Goal: Task Accomplishment & Management: Use online tool/utility

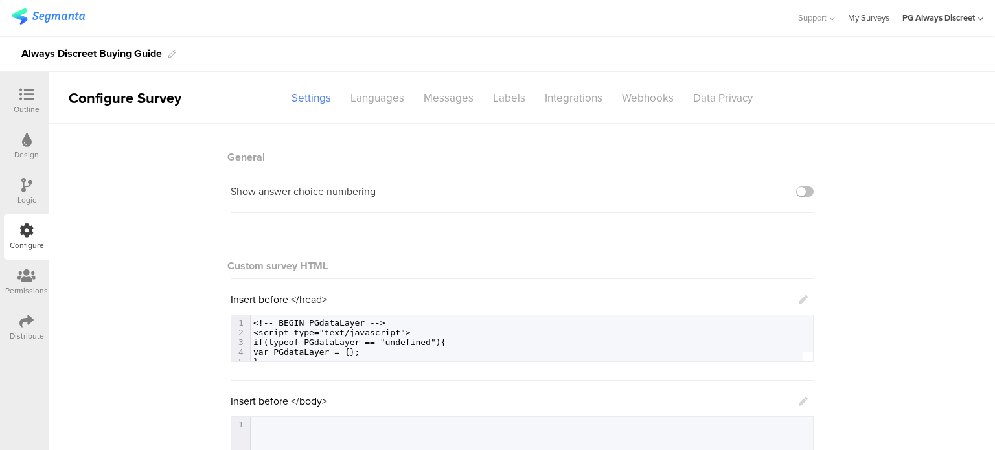
click at [866, 19] on link "My Surveys" at bounding box center [868, 18] width 41 height 36
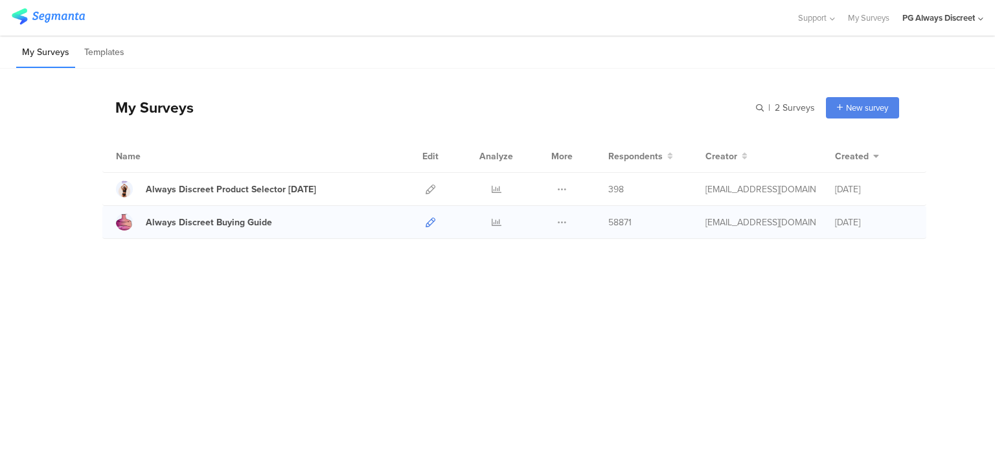
click at [433, 220] on icon at bounding box center [431, 223] width 10 height 10
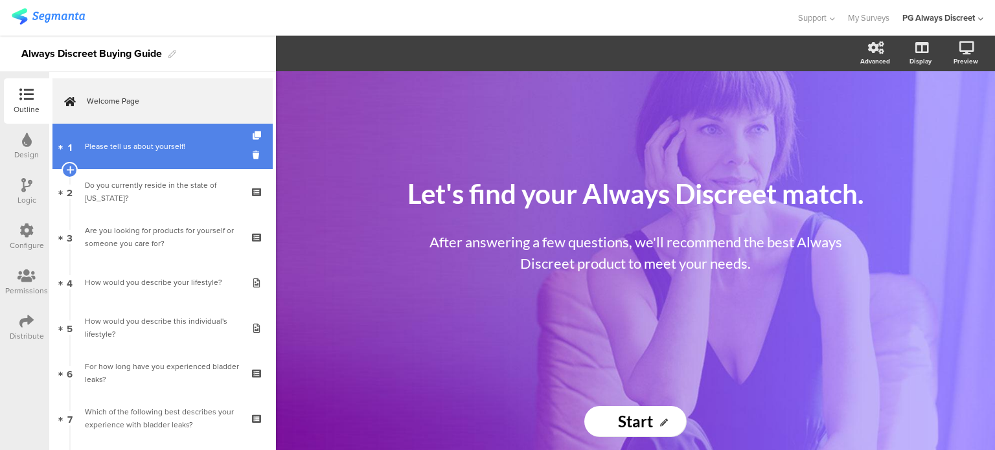
drag, startPoint x: 190, startPoint y: 150, endPoint x: 207, endPoint y: 159, distance: 19.4
click at [190, 150] on div "Please tell us about yourself!" at bounding box center [162, 146] width 155 height 13
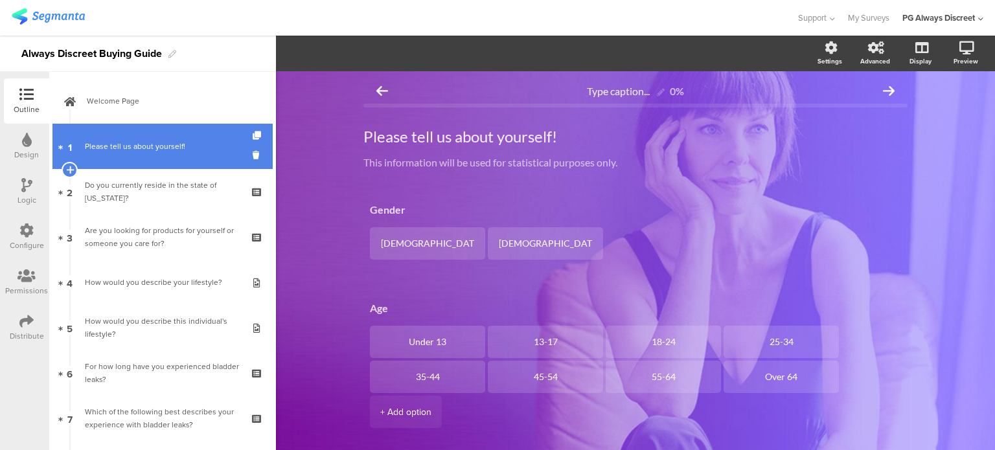
click at [179, 155] on link "1 Please tell us about yourself!" at bounding box center [162, 146] width 220 height 45
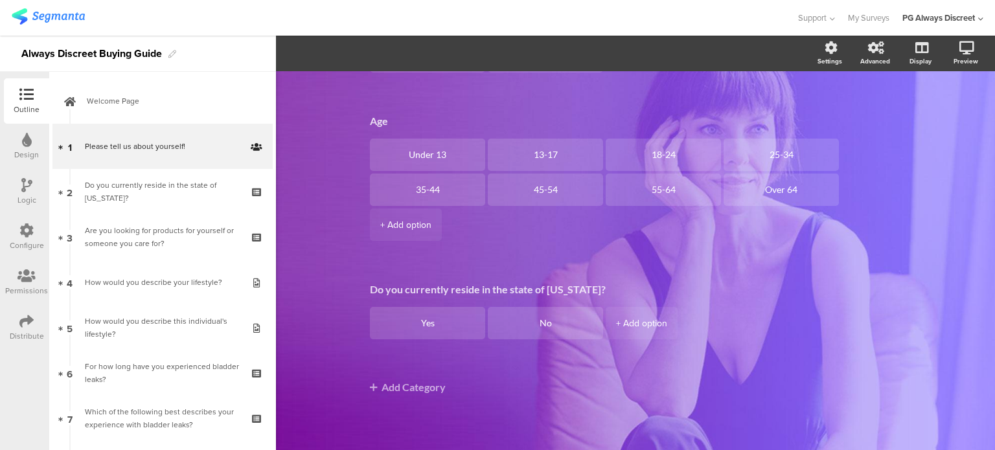
scroll to position [189, 0]
click at [426, 279] on div "Do you currently reside in the state of California? Yes No + Add option" at bounding box center [635, 311] width 544 height 73
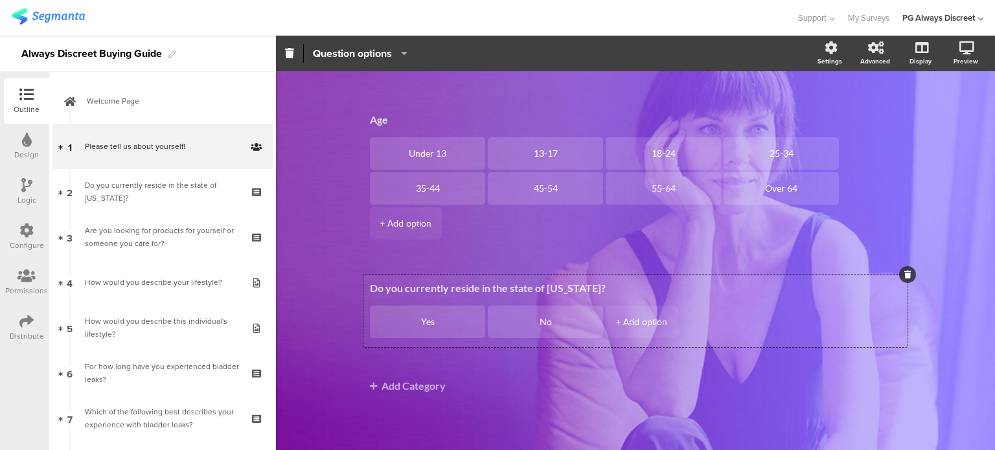
click at [420, 290] on textarea "Do you currently reside in the state of California?" at bounding box center [635, 288] width 531 height 12
type textarea "W"
click at [486, 290] on textarea "In which state you reside?" at bounding box center [635, 288] width 531 height 12
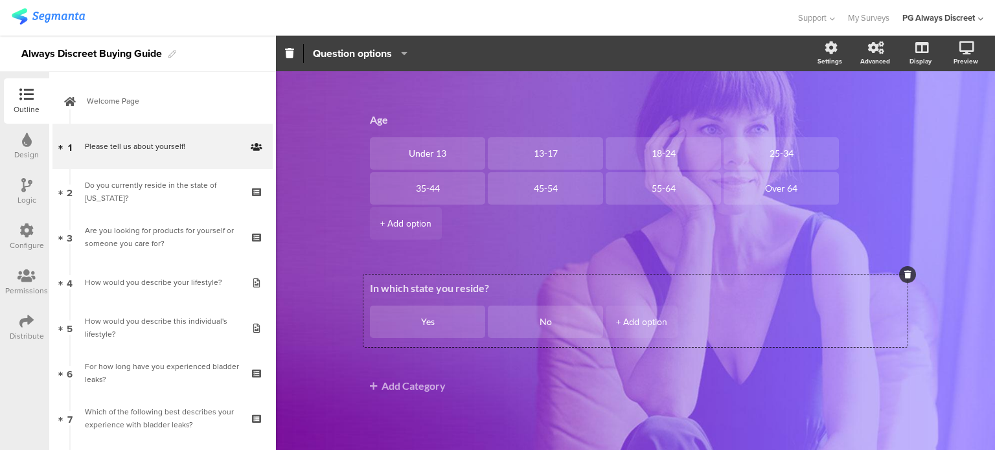
click at [486, 290] on textarea "In which state you reside?" at bounding box center [635, 288] width 531 height 12
paste textarea "Which state is your primary residence?"
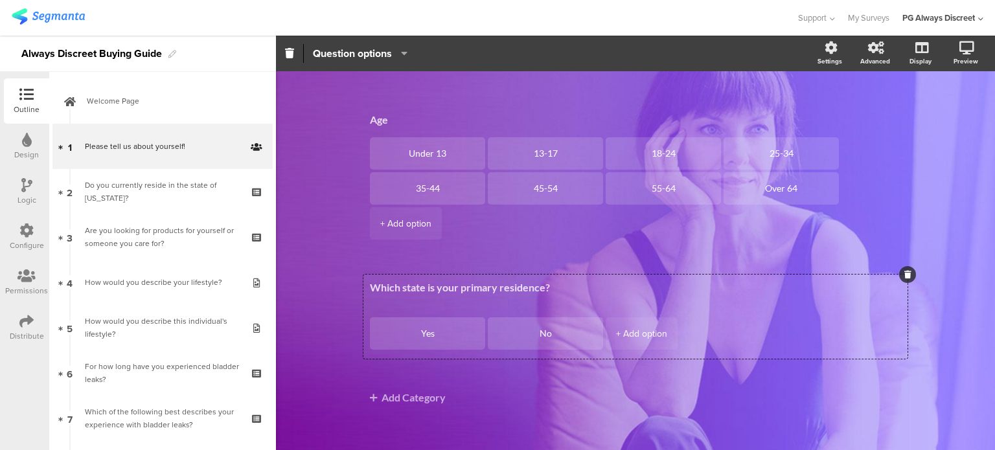
click at [573, 287] on textarea "Which state is your primary residence?" at bounding box center [635, 293] width 531 height 25
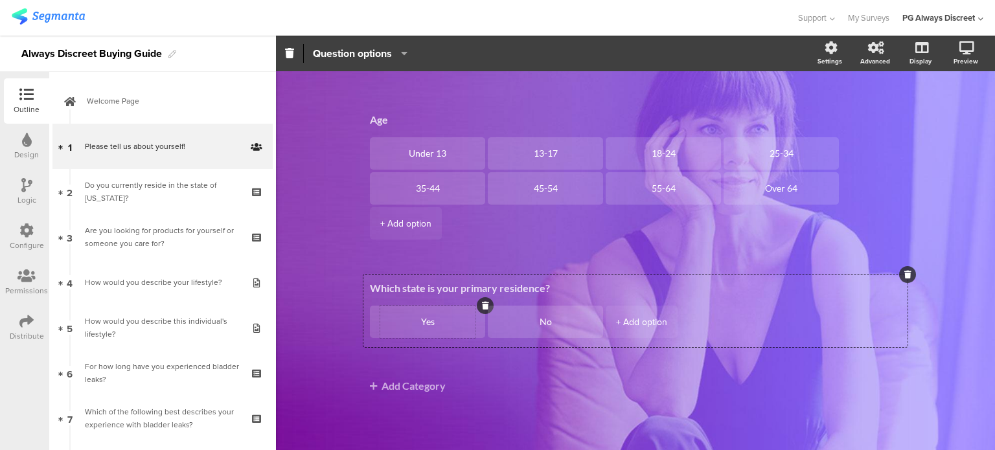
type textarea "Which state is your primary residence?"
click at [425, 322] on textarea "Yes" at bounding box center [427, 322] width 95 height 10
type textarea "M"
click at [529, 315] on div "No" at bounding box center [545, 322] width 95 height 32
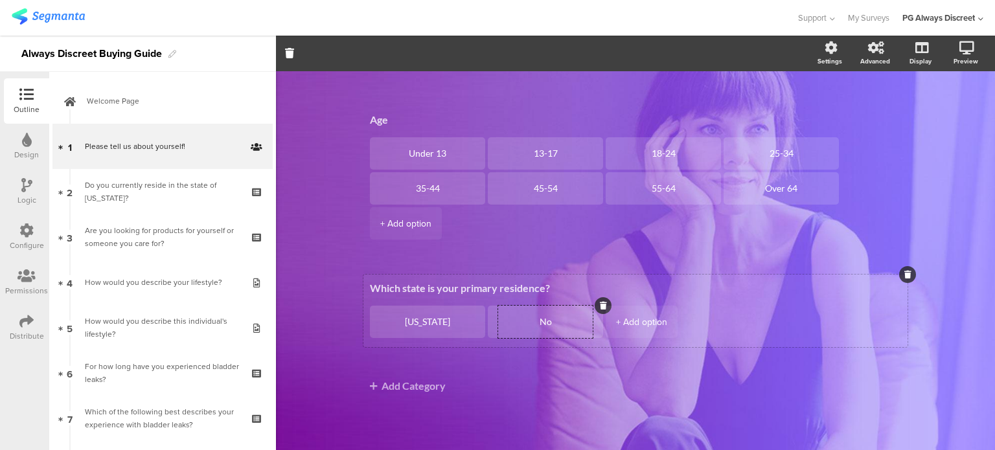
type textarea "[US_STATE]"
click at [545, 325] on textarea "No" at bounding box center [545, 322] width 95 height 10
click at [643, 323] on div "+ Add option" at bounding box center [641, 322] width 51 height 32
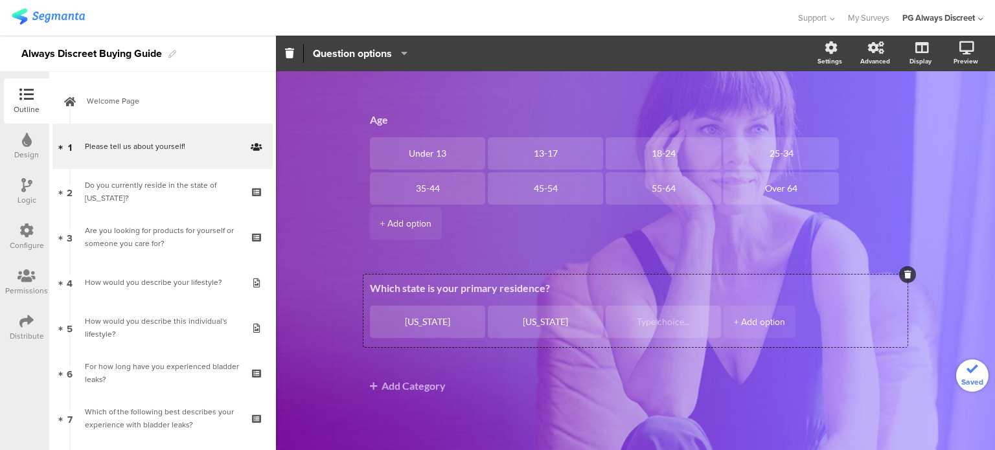
type textarea "[US_STATE]"
click at [616, 318] on textarea at bounding box center [663, 322] width 95 height 10
click at [639, 321] on textarea at bounding box center [663, 322] width 95 height 10
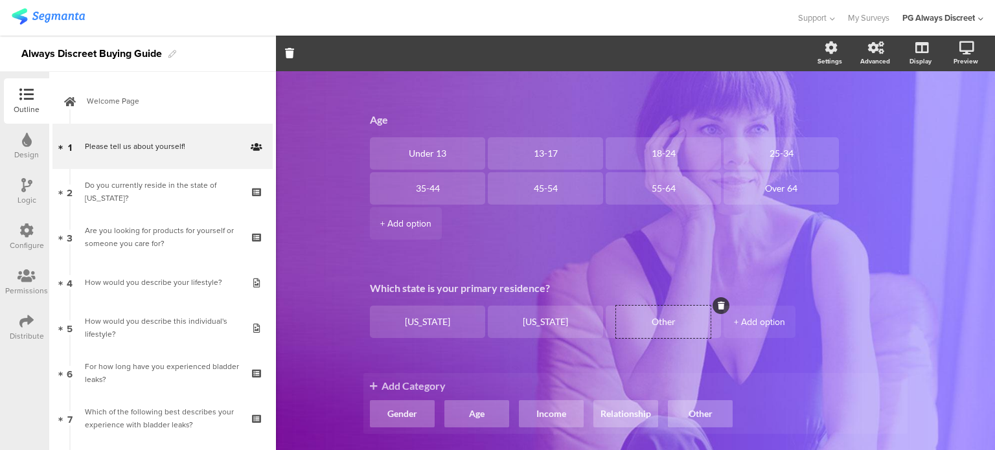
click at [652, 380] on span "Add Category" at bounding box center [635, 386] width 531 height 12
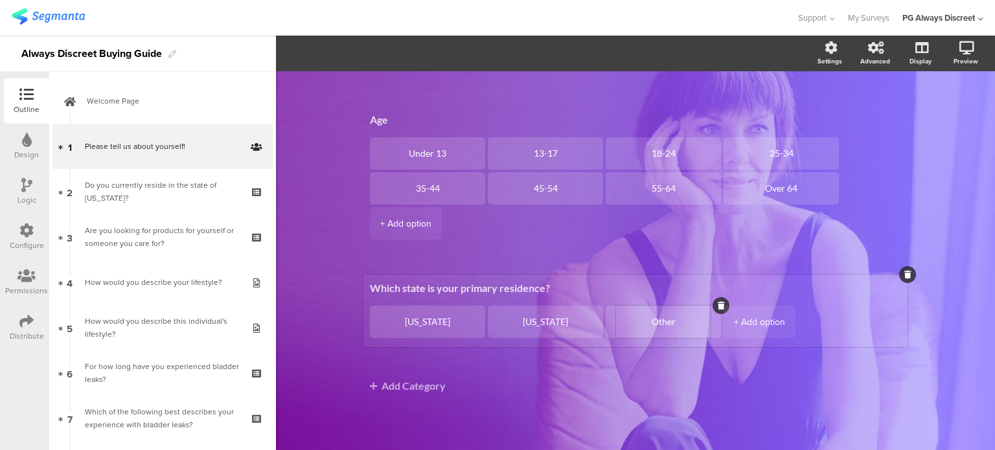
click at [672, 323] on textarea "Other" at bounding box center [663, 322] width 95 height 10
type textarea "Other State"
click at [643, 372] on span "Gender Male Female Age Under 13 13-17 18-24 25-34 35-44 45-54 55-64 Over 64" at bounding box center [635, 190] width 544 height 365
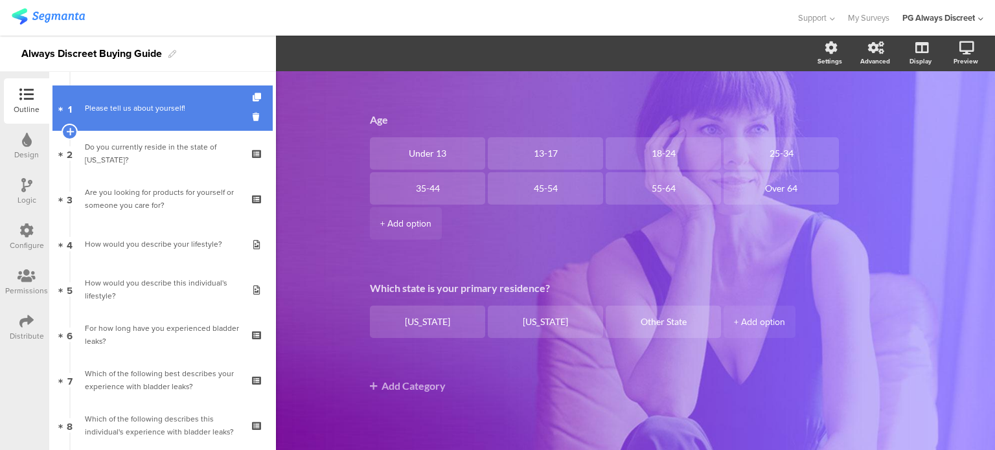
scroll to position [0, 0]
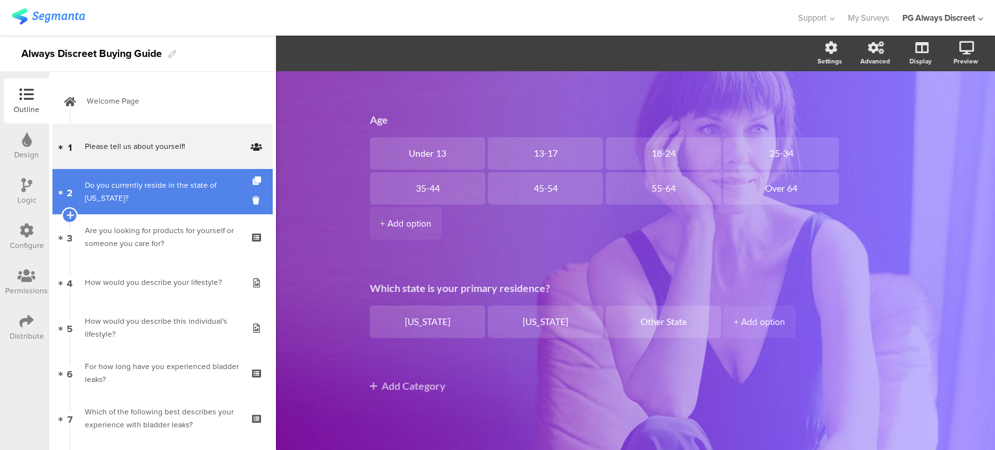
drag, startPoint x: 210, startPoint y: 185, endPoint x: 238, endPoint y: 189, distance: 28.8
click at [210, 185] on div "Do you currently reside in the state of Maryland?" at bounding box center [162, 192] width 155 height 26
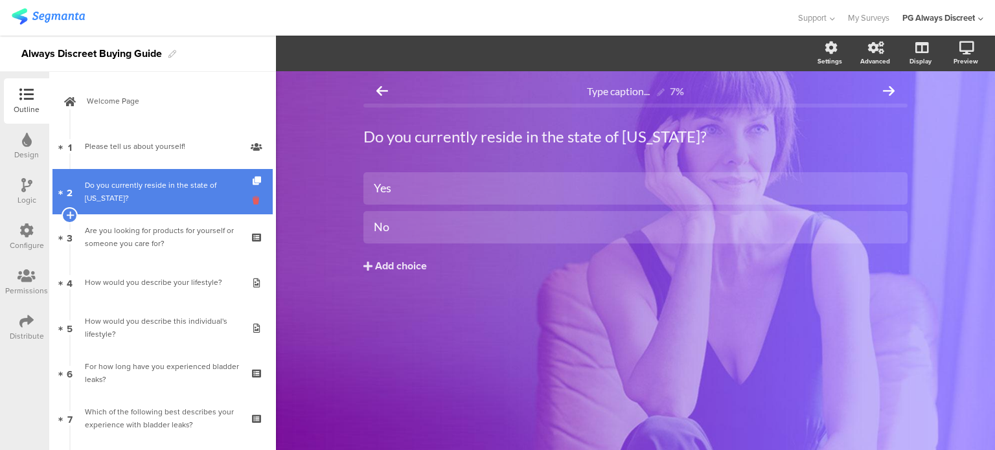
click at [253, 201] on icon at bounding box center [258, 200] width 11 height 12
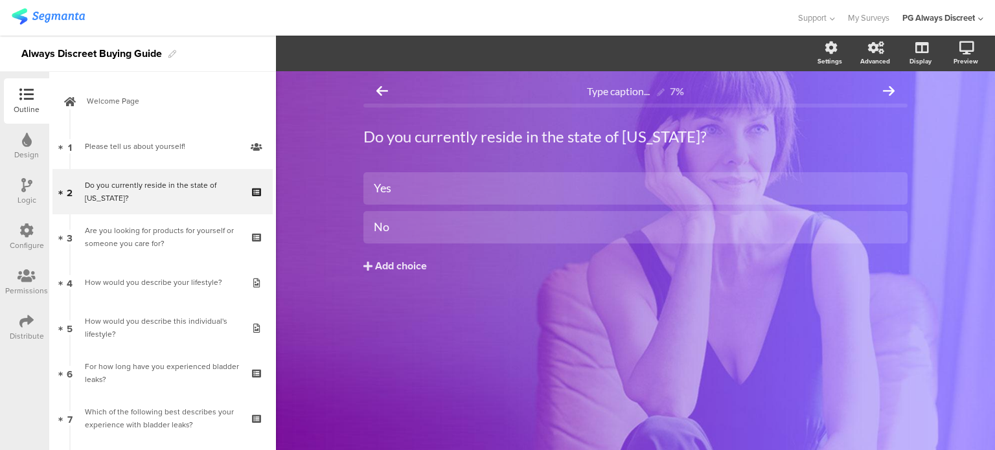
click at [16, 233] on div "Configure" at bounding box center [26, 236] width 45 height 45
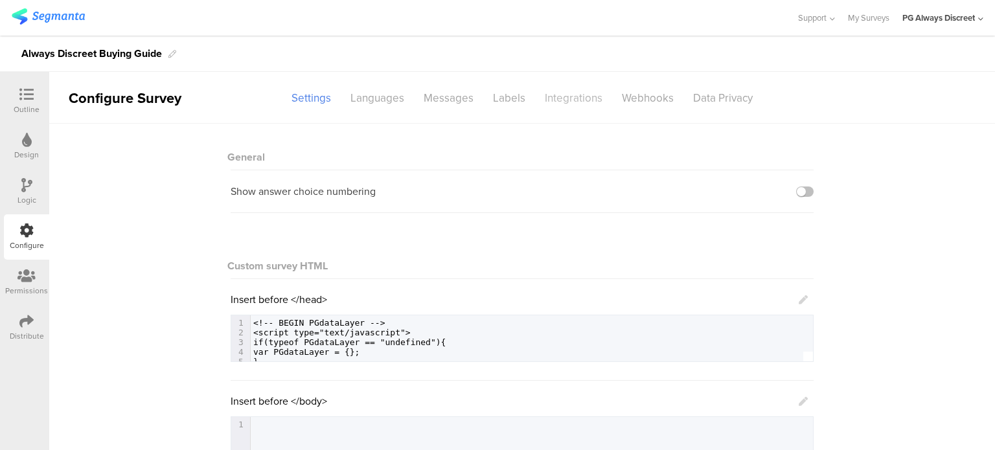
click at [578, 102] on div "Integrations" at bounding box center [573, 98] width 77 height 23
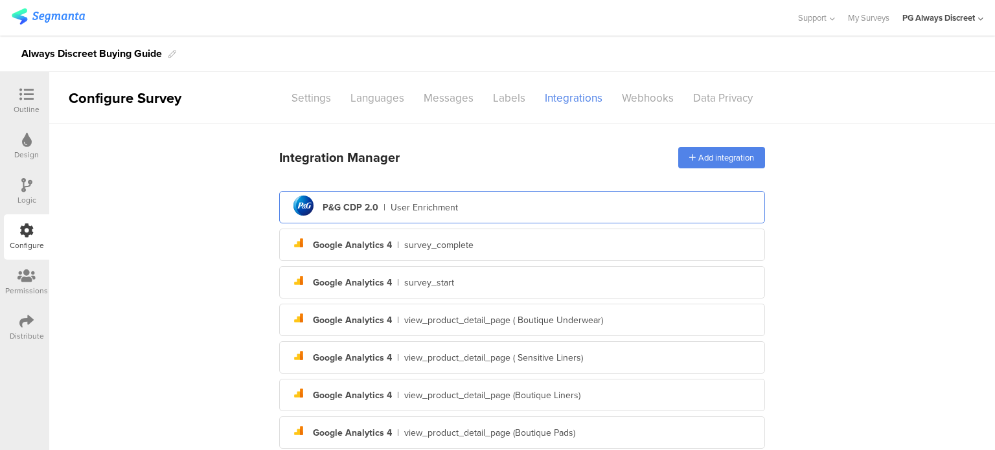
click at [392, 210] on div "User Enrichment" at bounding box center [424, 208] width 67 height 14
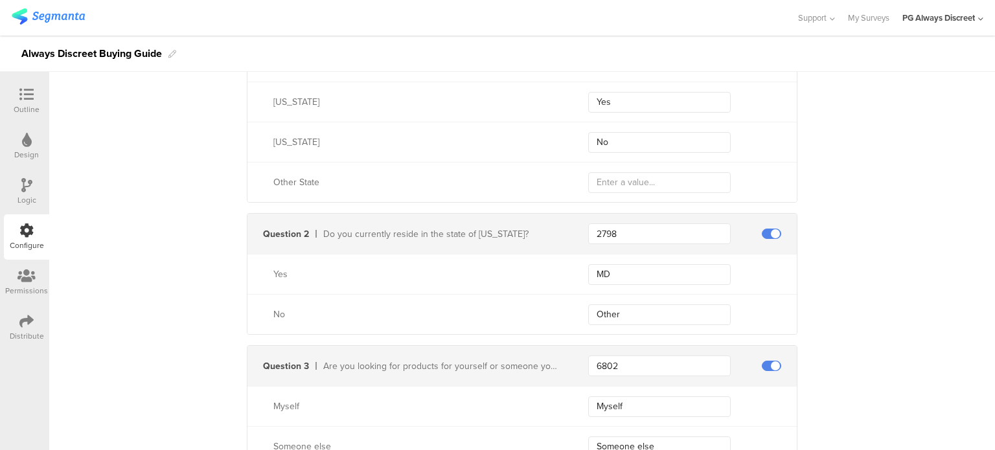
scroll to position [1036, 0]
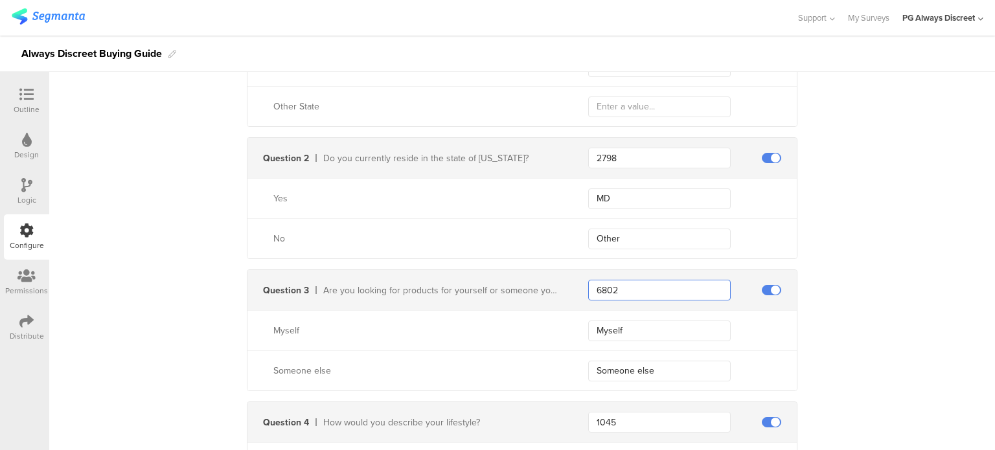
click at [700, 292] on input "6802" at bounding box center [659, 290] width 143 height 21
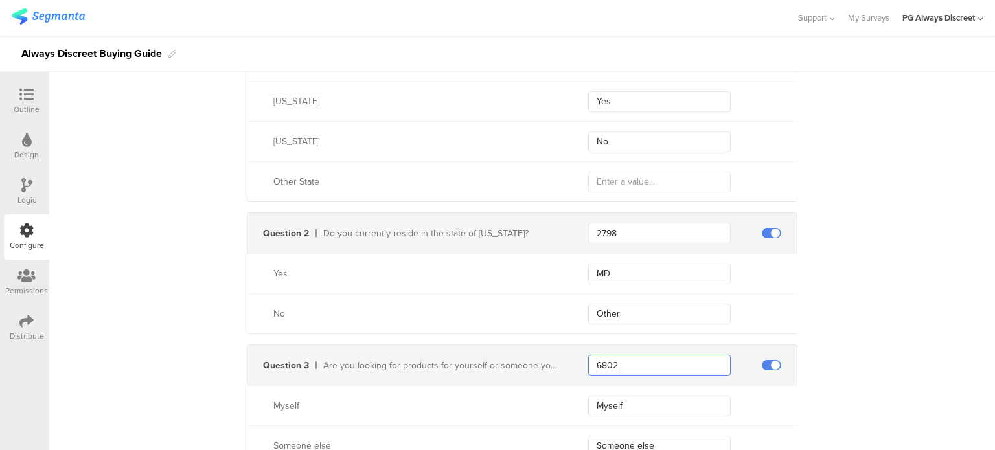
scroll to position [907, 0]
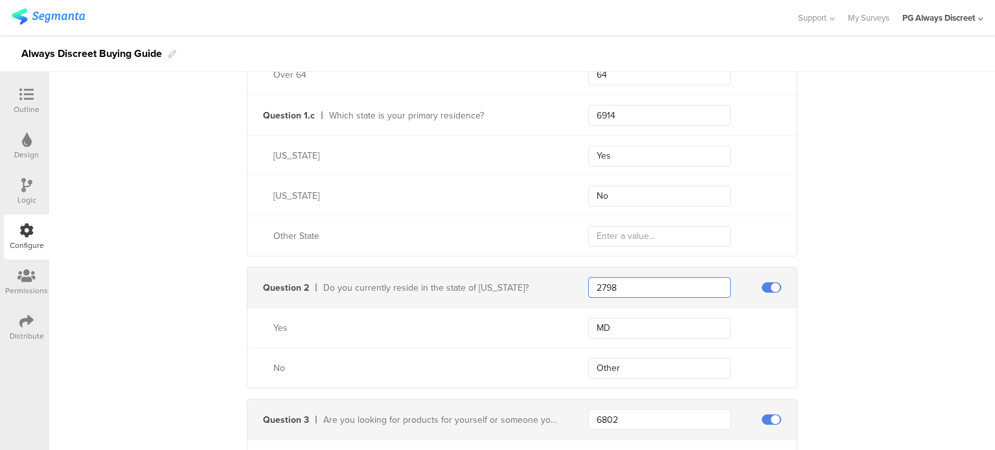
click at [650, 290] on input "2798" at bounding box center [659, 287] width 143 height 21
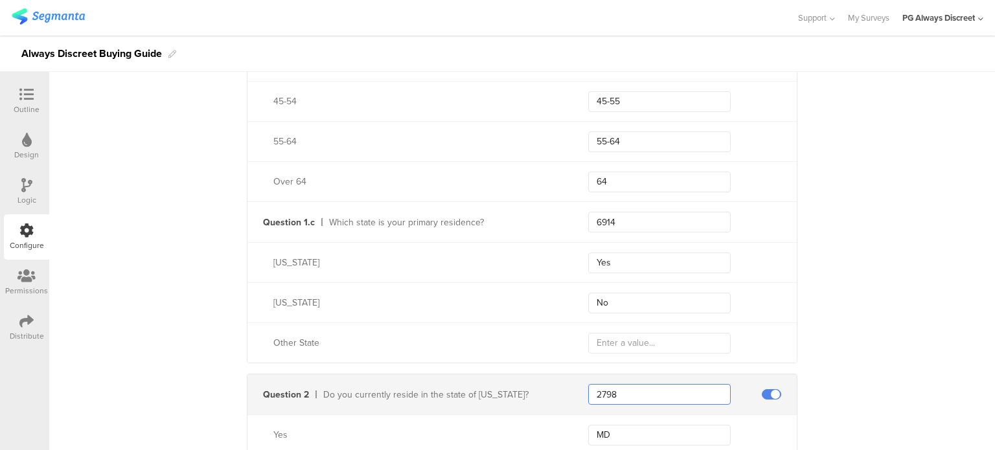
scroll to position [777, 0]
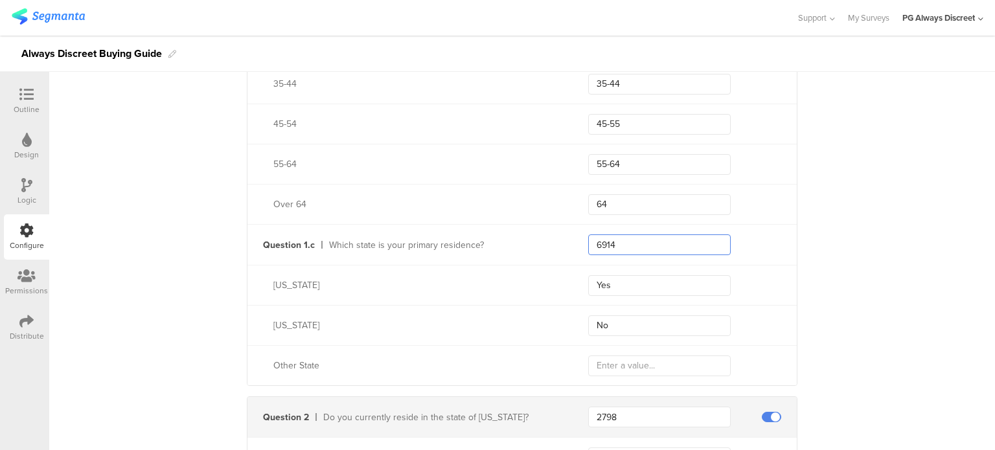
click at [624, 244] on input "6914" at bounding box center [659, 244] width 143 height 21
paste input "2798"
type input "2798"
click at [629, 276] on input "Yes" at bounding box center [659, 285] width 143 height 21
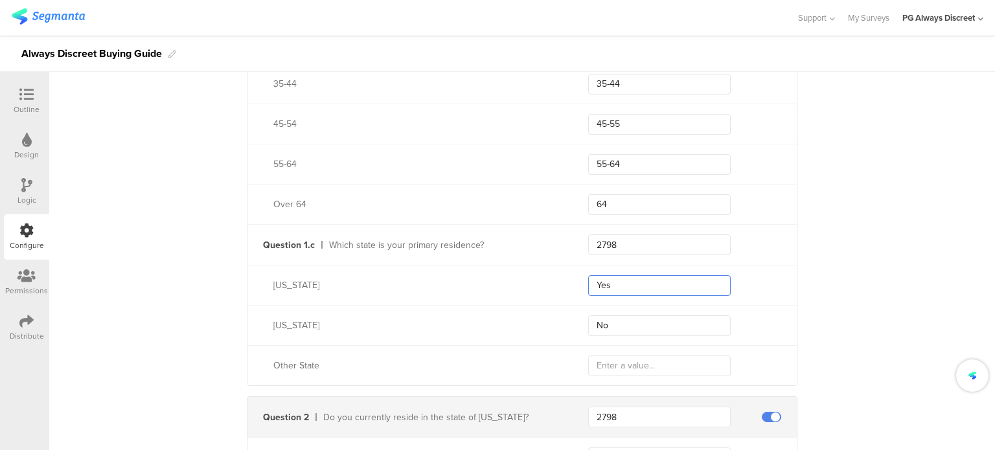
click at [629, 276] on input "Yes" at bounding box center [659, 285] width 143 height 21
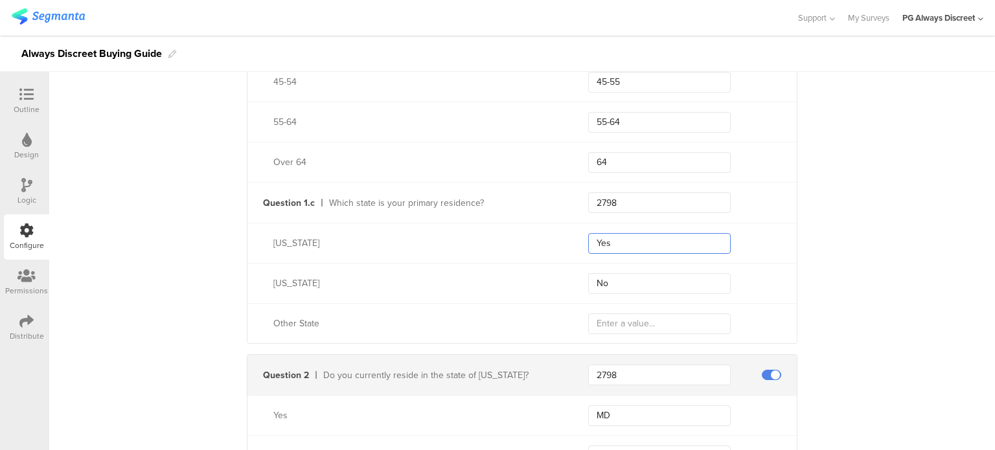
scroll to position [842, 0]
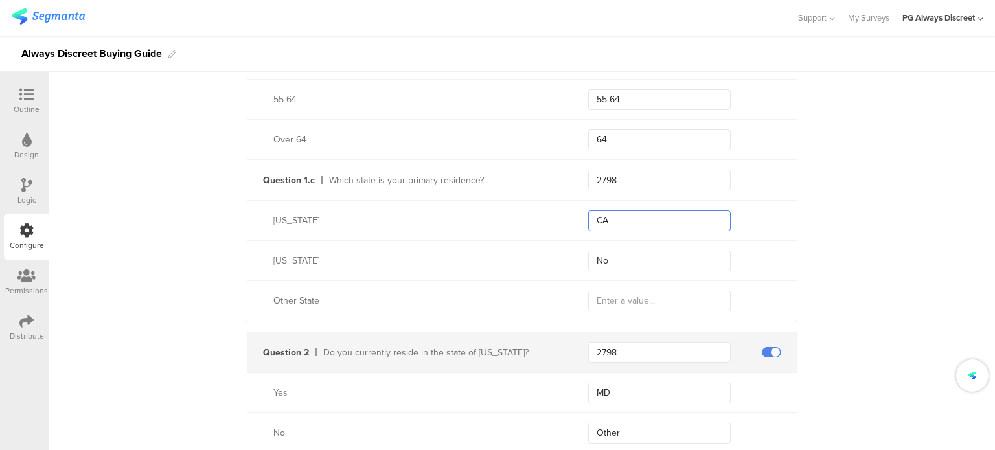
type input "CA"
click at [625, 258] on input "No" at bounding box center [659, 261] width 143 height 21
type input "MD"
click at [762, 354] on div at bounding box center [771, 352] width 19 height 10
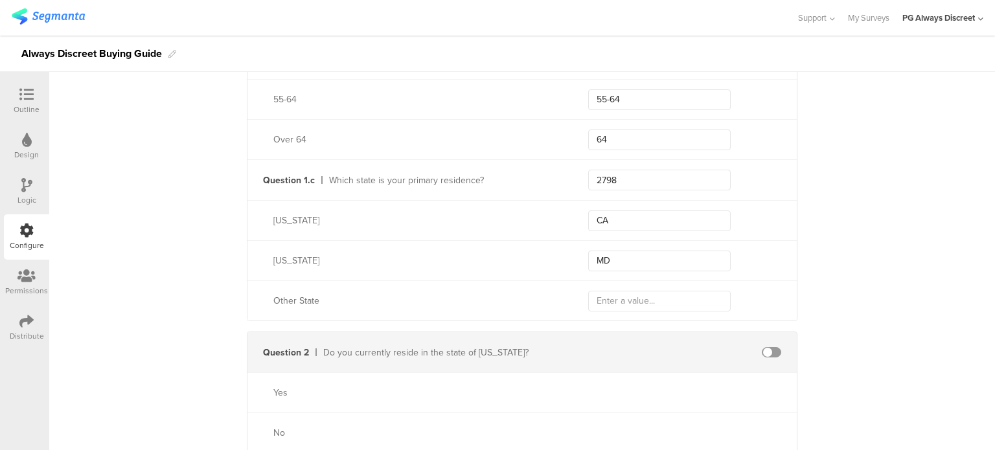
click at [769, 349] on span at bounding box center [771, 352] width 19 height 10
click at [766, 349] on span at bounding box center [771, 352] width 19 height 10
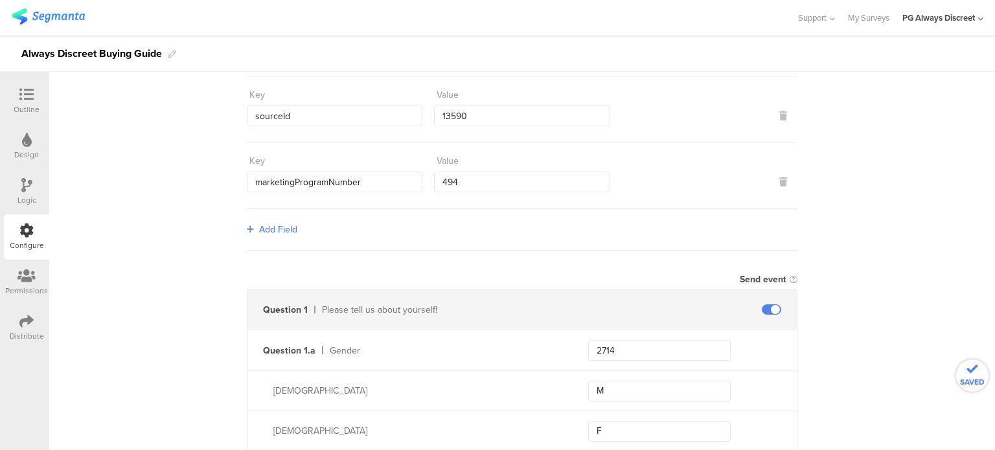
scroll to position [65, 0]
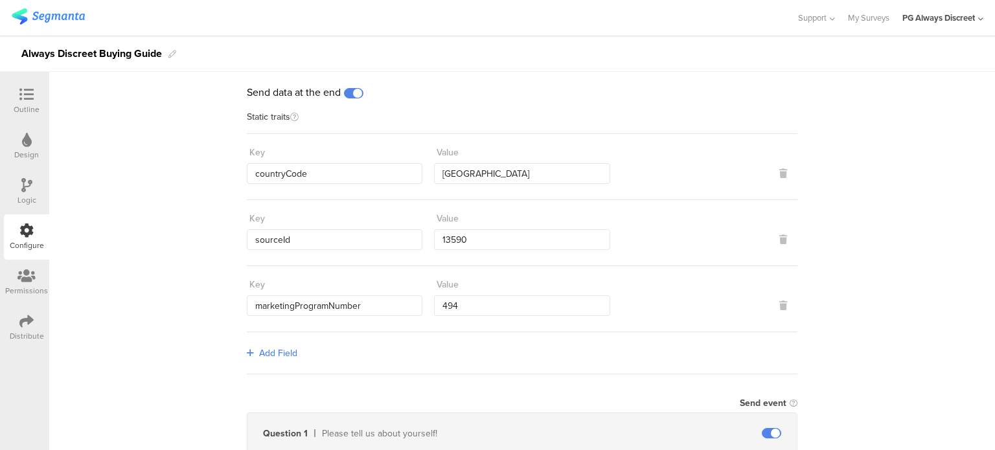
click at [18, 109] on div "Outline" at bounding box center [27, 110] width 26 height 12
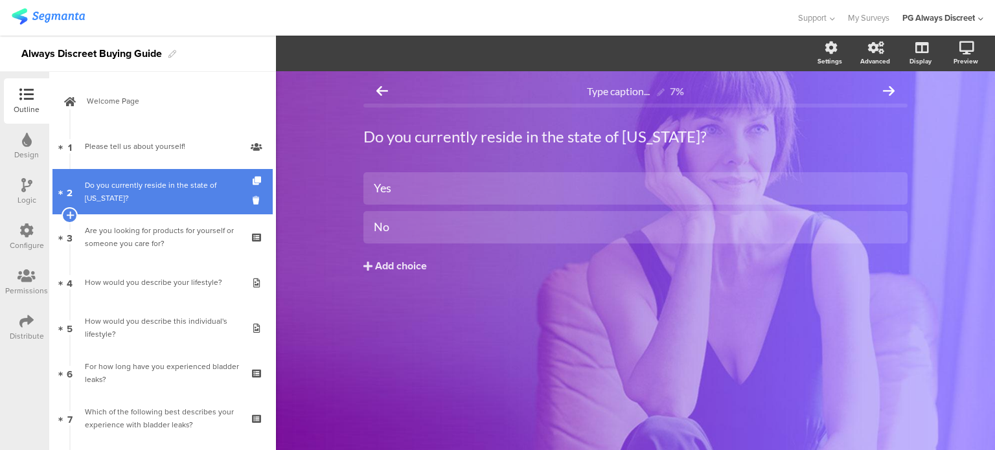
click at [122, 195] on div "Do you currently reside in the state of Maryland?" at bounding box center [162, 192] width 155 height 26
click at [253, 199] on icon at bounding box center [258, 200] width 11 height 12
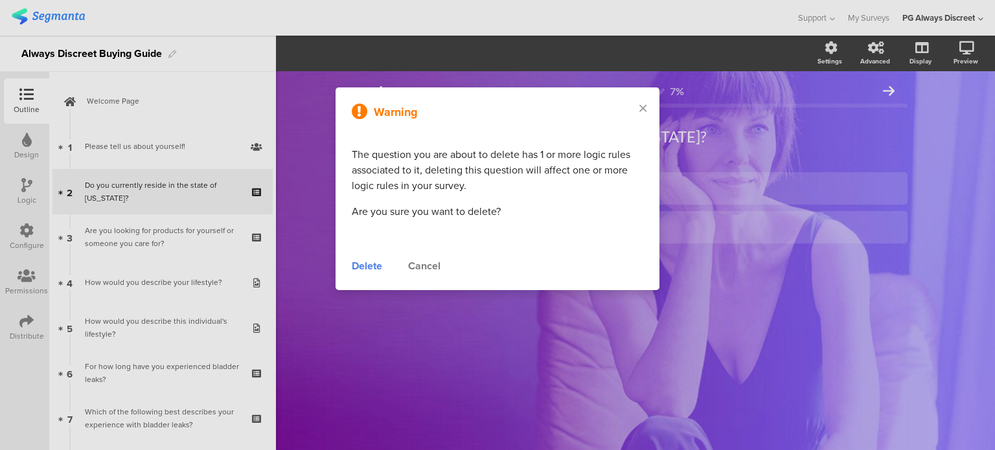
click at [362, 269] on div "Delete" at bounding box center [367, 266] width 30 height 16
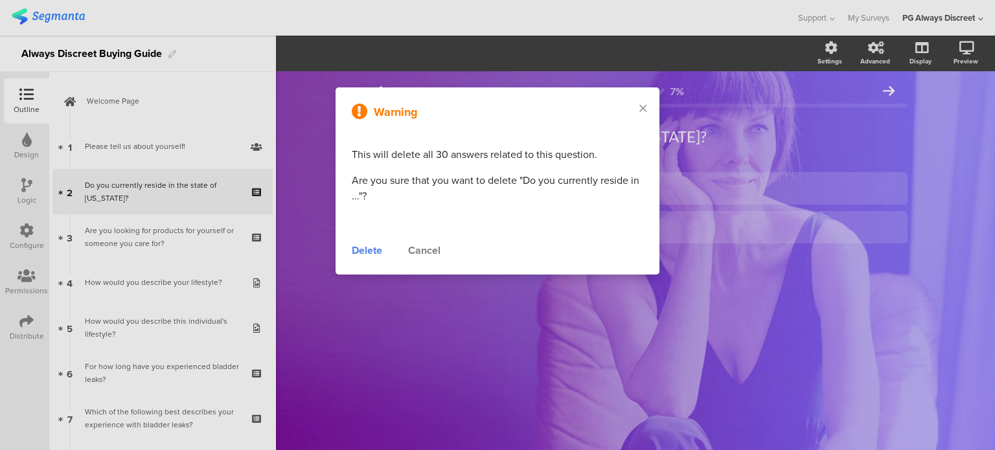
click at [376, 252] on div "Delete" at bounding box center [367, 251] width 30 height 16
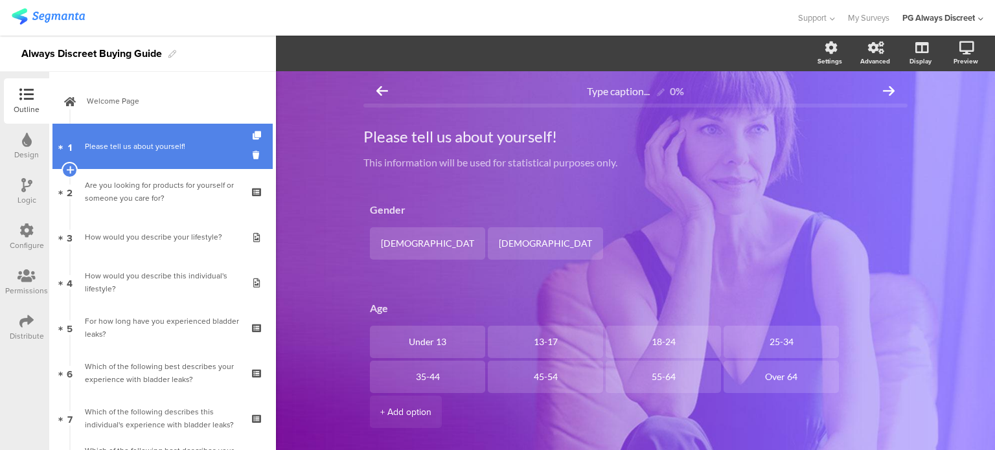
click at [168, 147] on div "Please tell us about yourself!" at bounding box center [162, 146] width 155 height 13
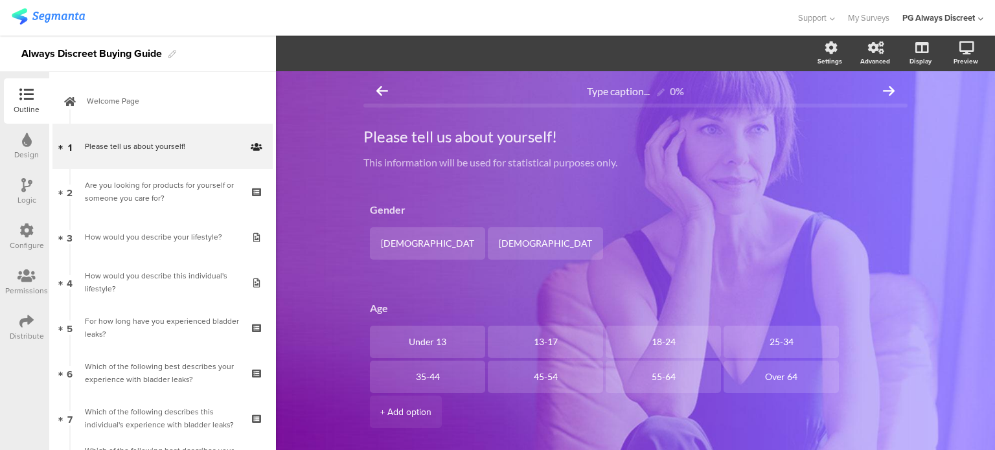
click at [23, 194] on div at bounding box center [26, 186] width 11 height 16
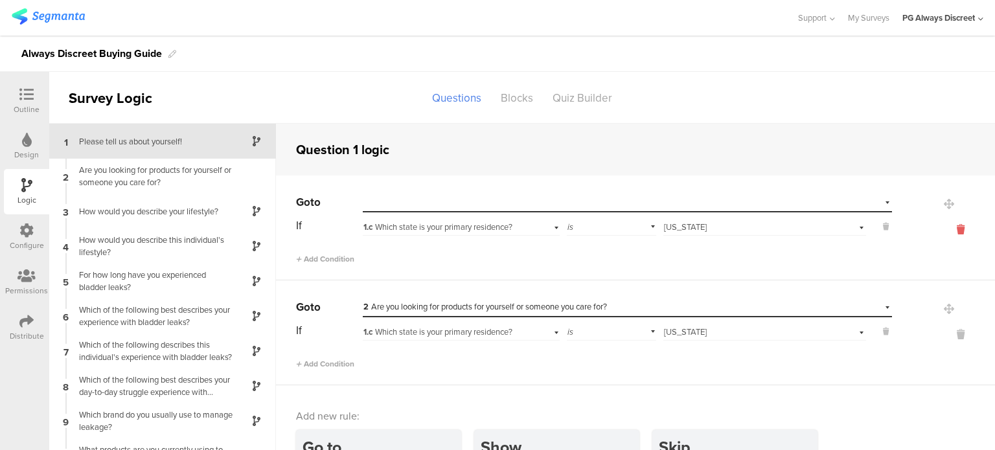
click at [945, 231] on icon at bounding box center [960, 229] width 31 height 15
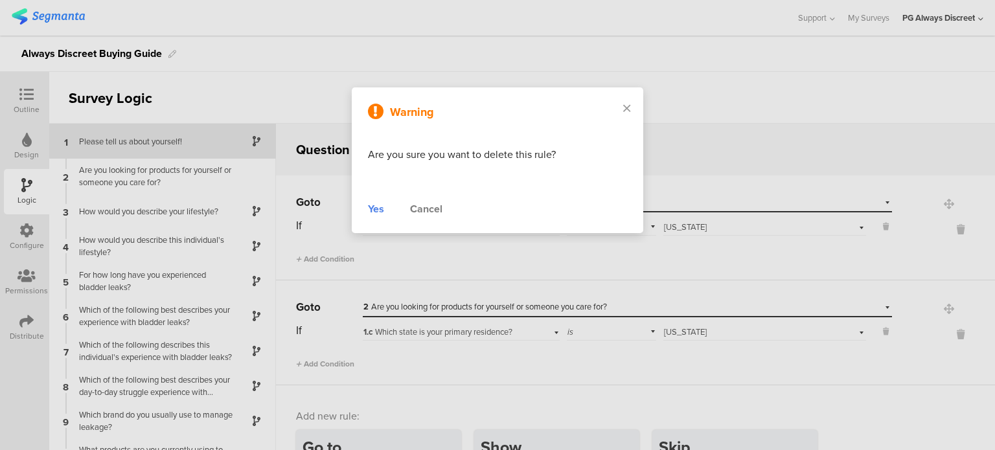
click at [363, 212] on div "Warning Are you sure you want to delete this rule? Yes Cancel" at bounding box center [497, 160] width 291 height 146
click at [377, 212] on div "Yes" at bounding box center [376, 209] width 16 height 16
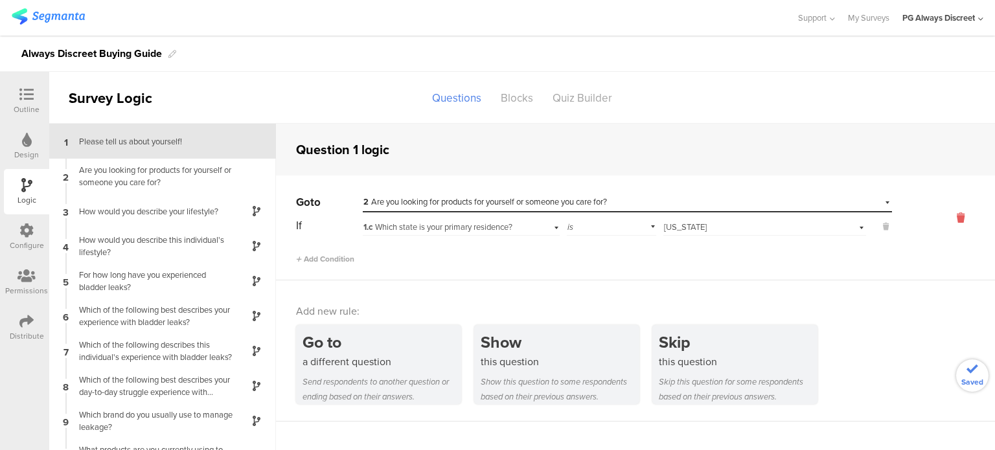
click at [945, 222] on icon at bounding box center [960, 218] width 31 height 15
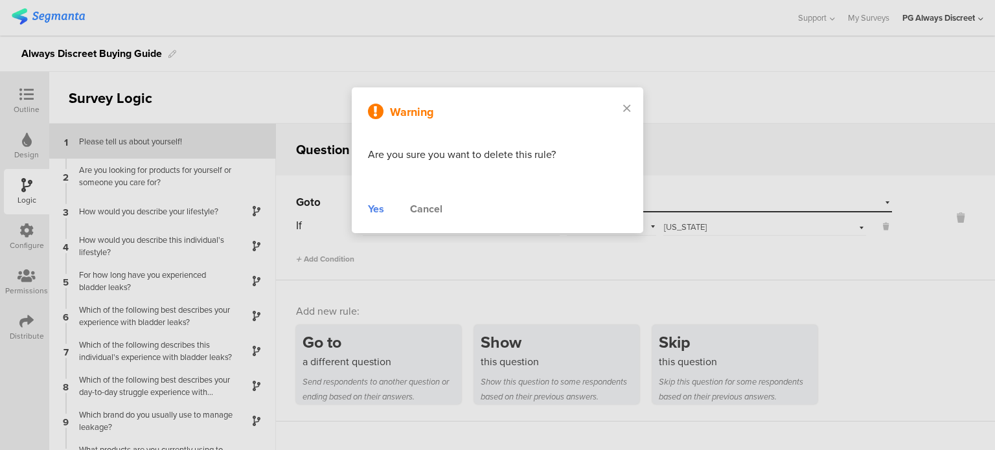
click at [953, 225] on div at bounding box center [497, 225] width 995 height 450
click at [376, 212] on div "Yes" at bounding box center [376, 209] width 16 height 16
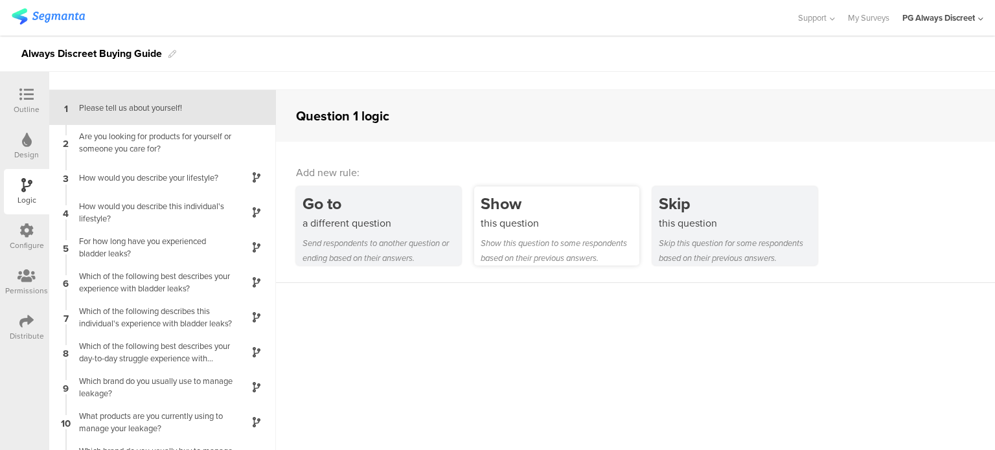
scroll to position [52, 0]
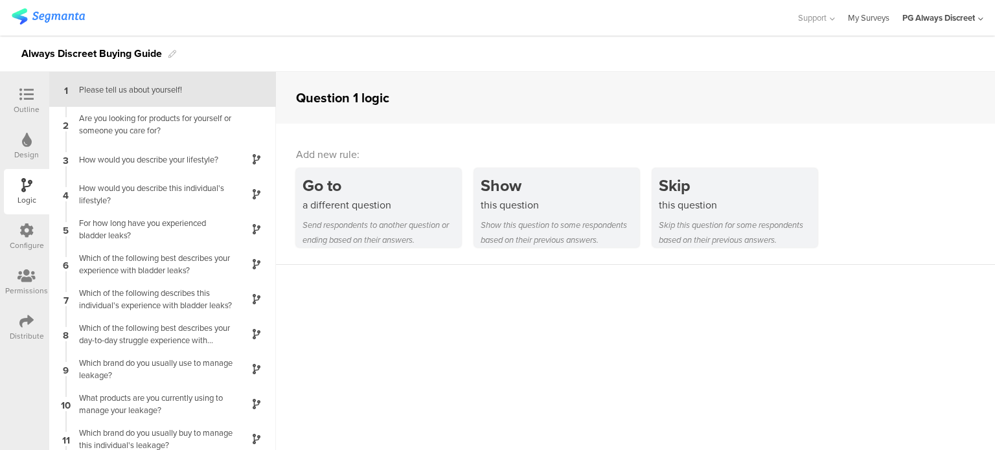
click at [870, 19] on link "My Surveys" at bounding box center [868, 18] width 41 height 36
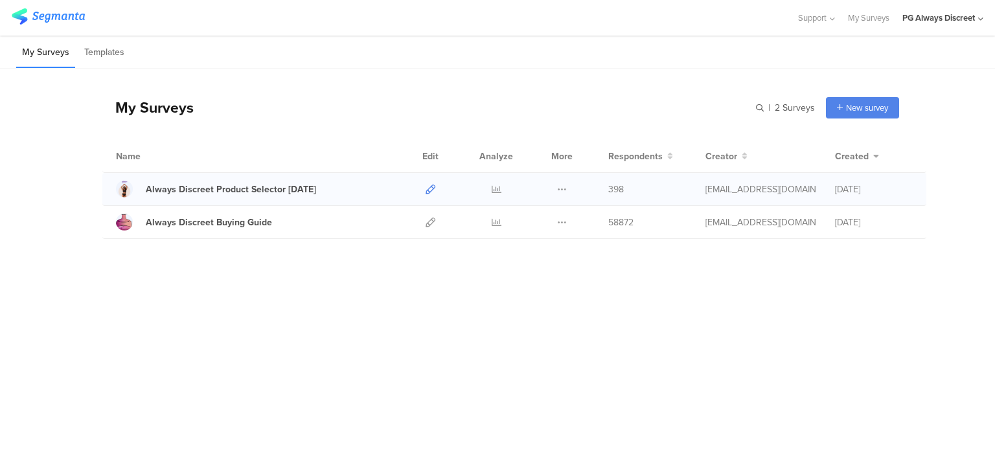
click at [428, 185] on icon at bounding box center [431, 190] width 10 height 10
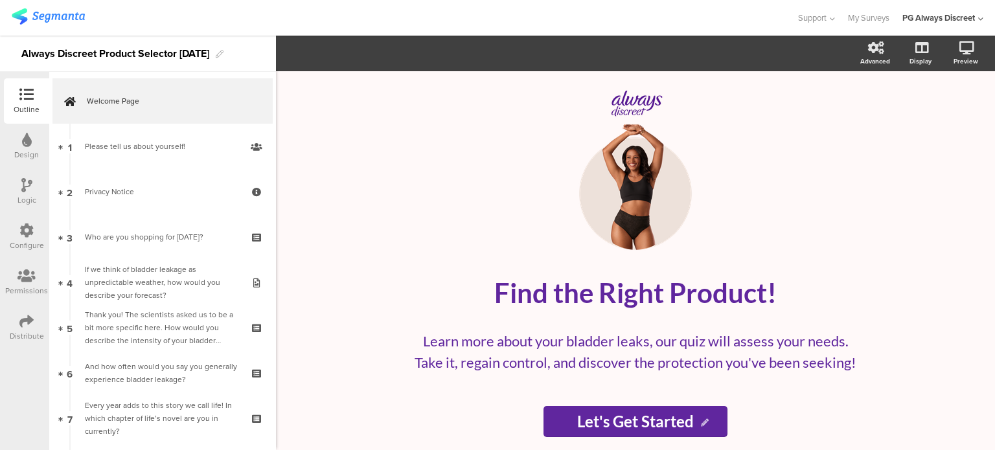
click at [26, 244] on div "Configure" at bounding box center [27, 246] width 34 height 12
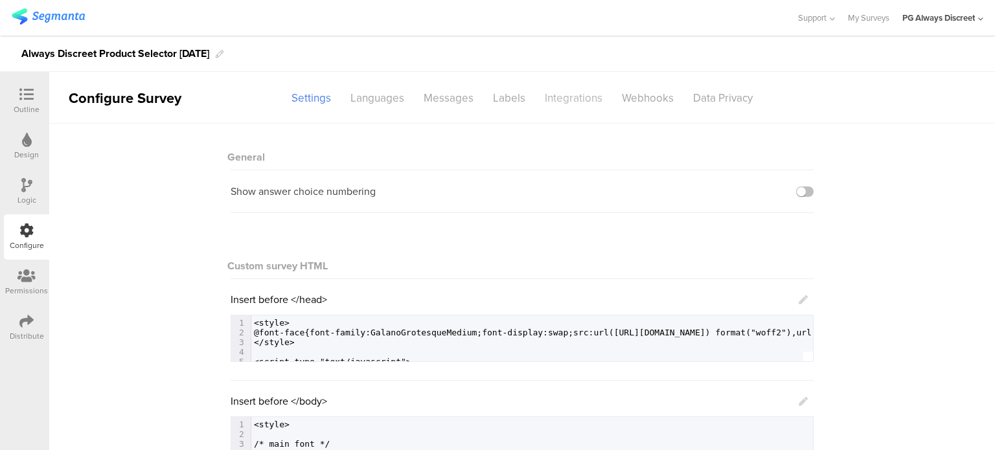
click at [553, 106] on div "Integrations" at bounding box center [573, 98] width 77 height 23
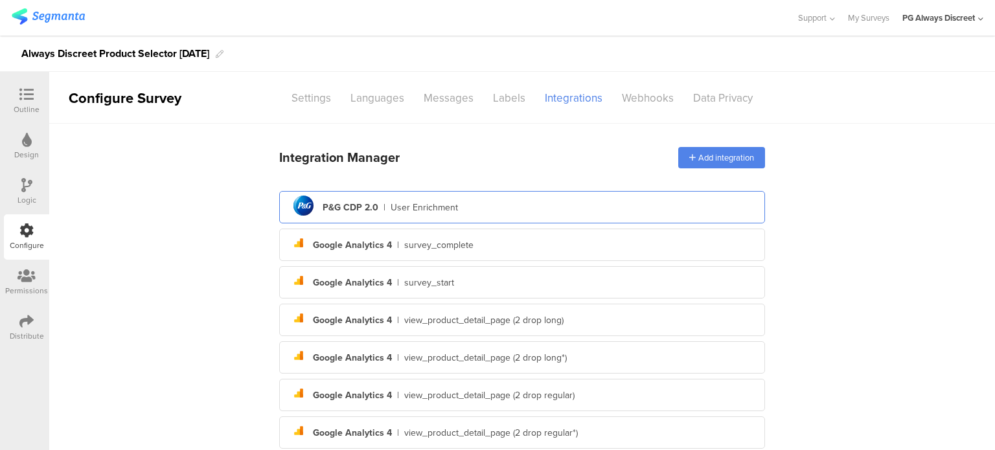
click at [553, 209] on div "pg logo P&G CDP 2.0 | User Enrichment" at bounding box center [522, 208] width 465 height 32
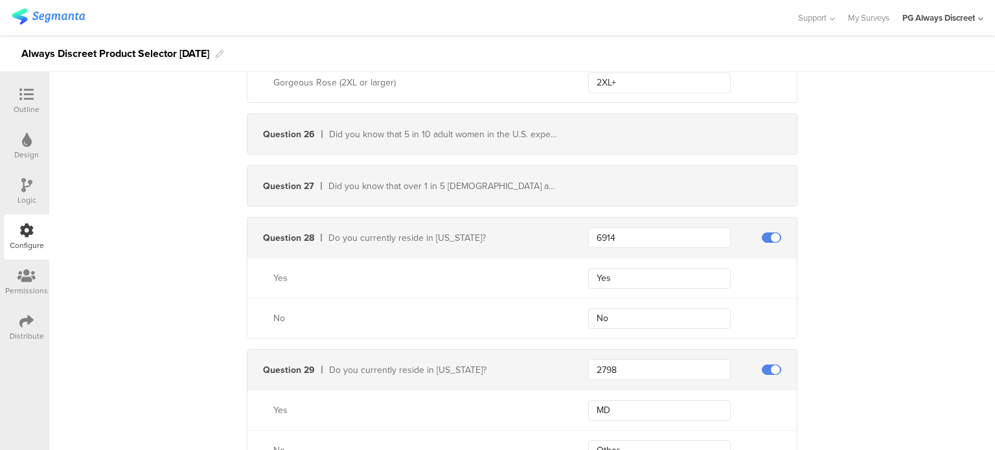
scroll to position [6478, 0]
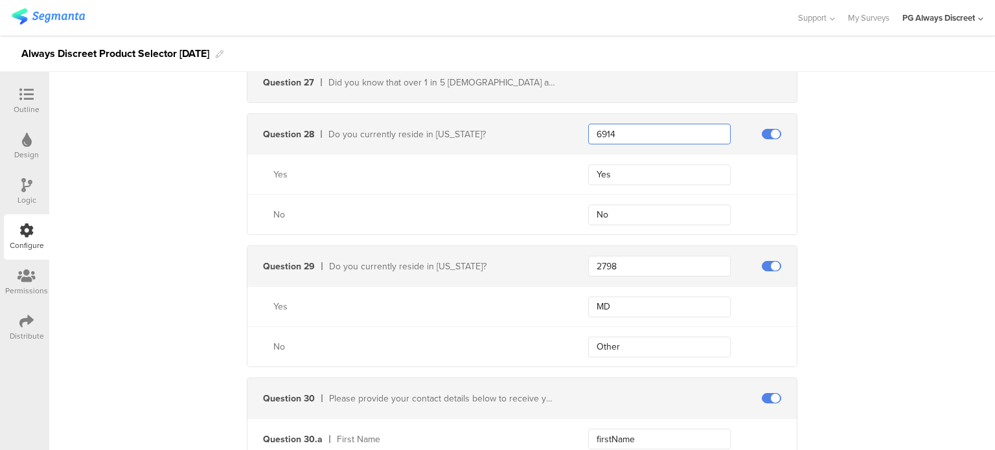
click at [636, 128] on input "6914" at bounding box center [659, 134] width 143 height 21
paste input "2798"
type input "2798"
click at [624, 297] on input "MD" at bounding box center [659, 307] width 143 height 21
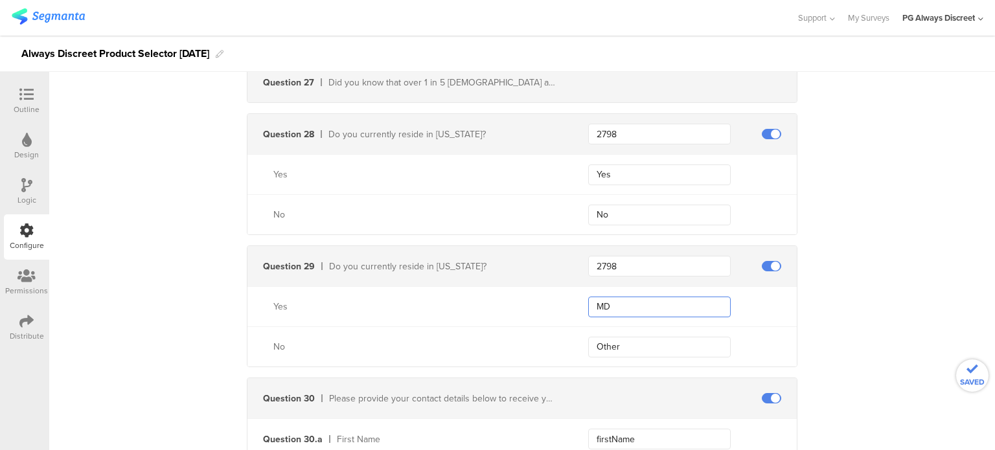
click at [624, 297] on input "MD" at bounding box center [659, 307] width 143 height 21
paste input "2798"
click at [634, 207] on input "No" at bounding box center [659, 215] width 143 height 21
click at [626, 297] on input "MD" at bounding box center [659, 307] width 143 height 21
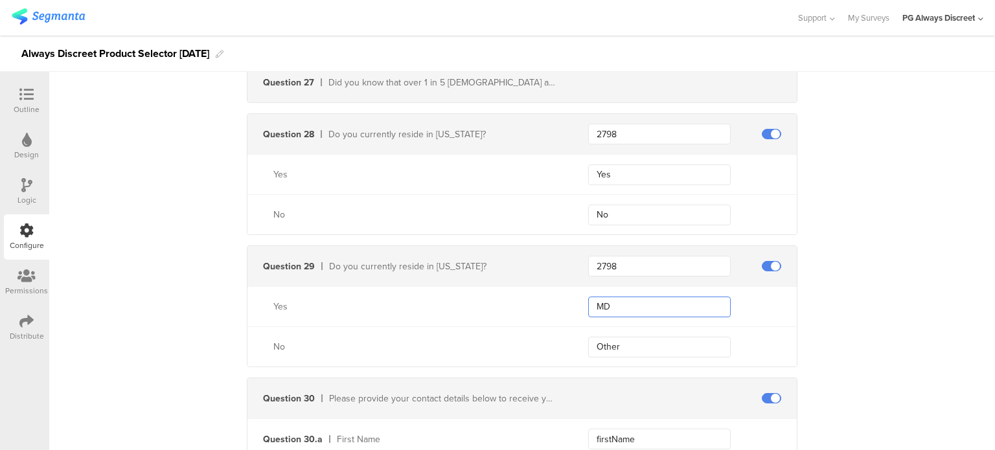
paste input "2798"
type input "MD"
click at [638, 206] on input "No" at bounding box center [659, 215] width 143 height 21
paste input "MD"
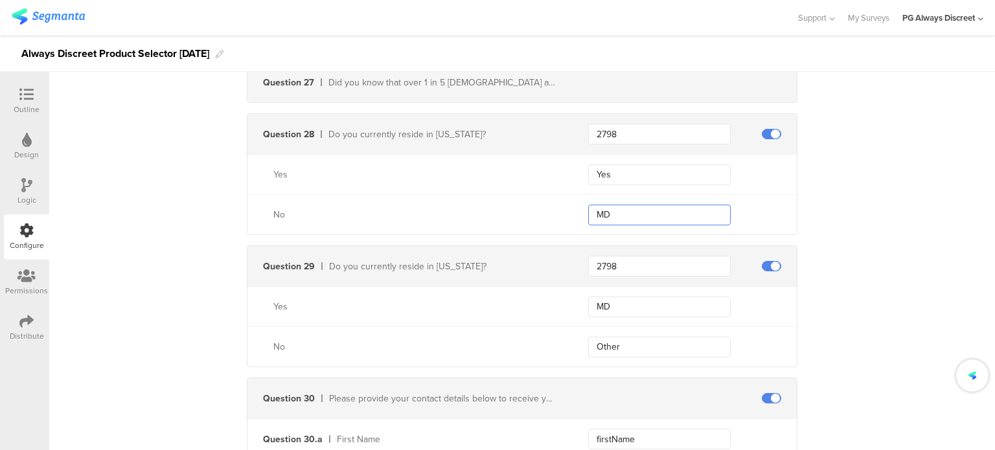
type input "MD"
click at [639, 165] on input "Yes" at bounding box center [659, 175] width 143 height 21
type input "CA"
click at [762, 261] on span at bounding box center [771, 266] width 19 height 10
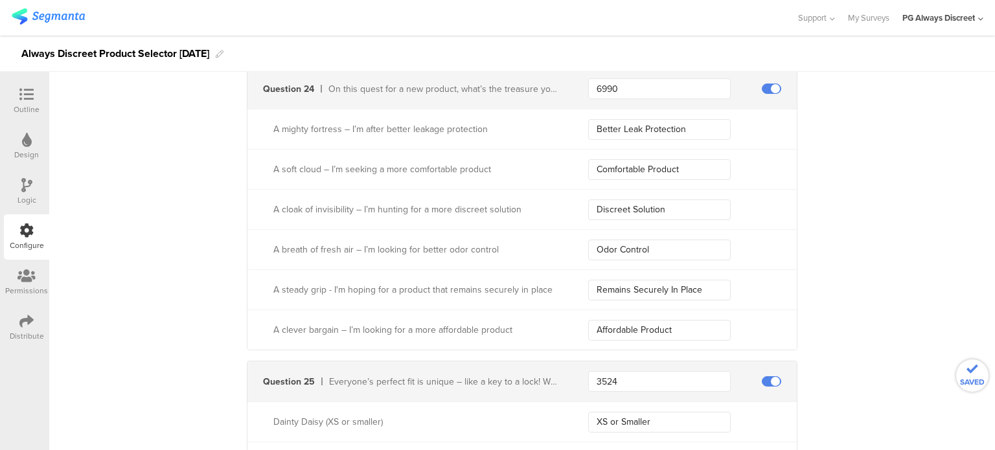
scroll to position [5700, 0]
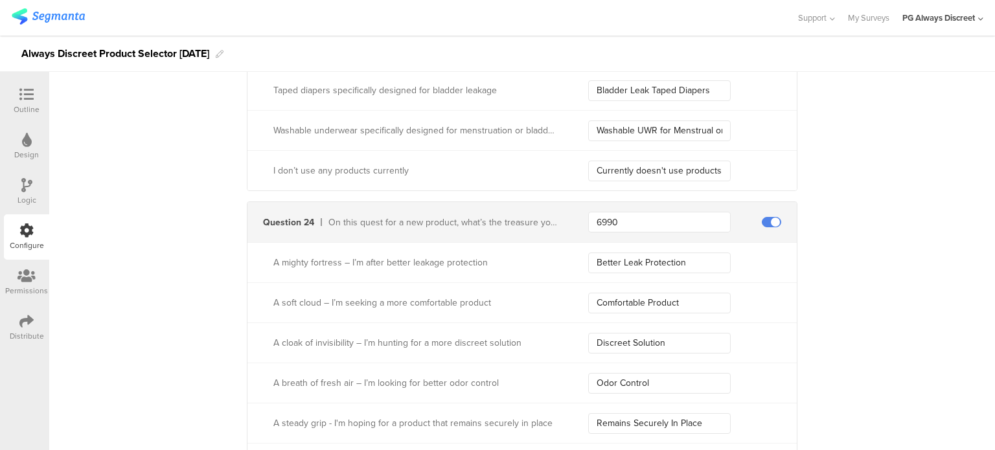
click at [23, 106] on div "Outline" at bounding box center [27, 110] width 26 height 12
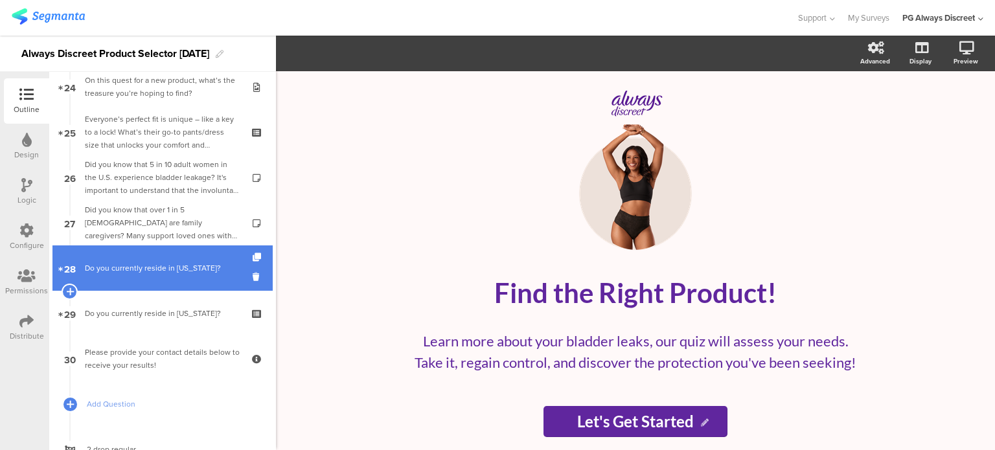
scroll to position [1101, 0]
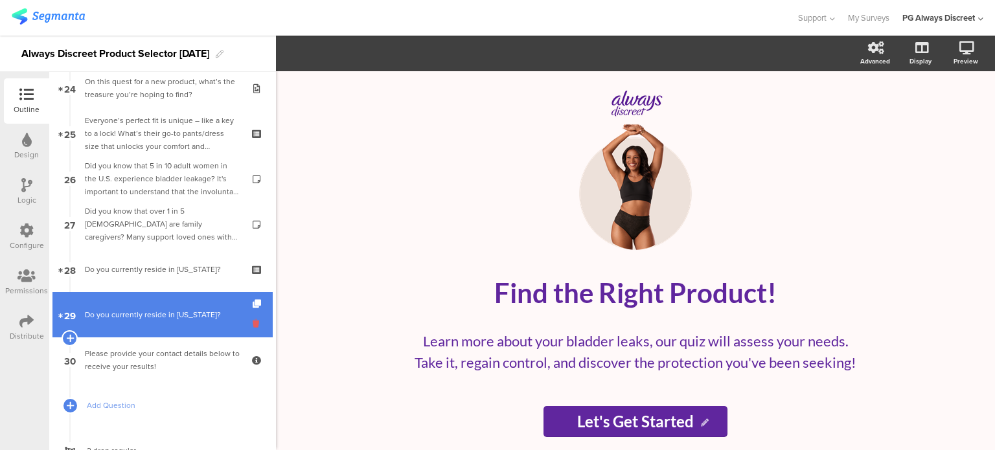
click at [253, 325] on icon at bounding box center [258, 323] width 11 height 12
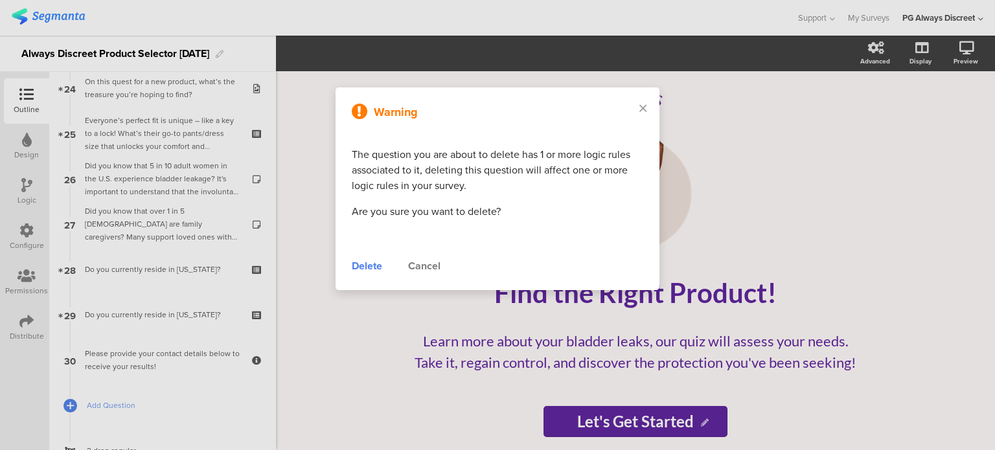
click at [362, 269] on div "Delete" at bounding box center [367, 266] width 30 height 16
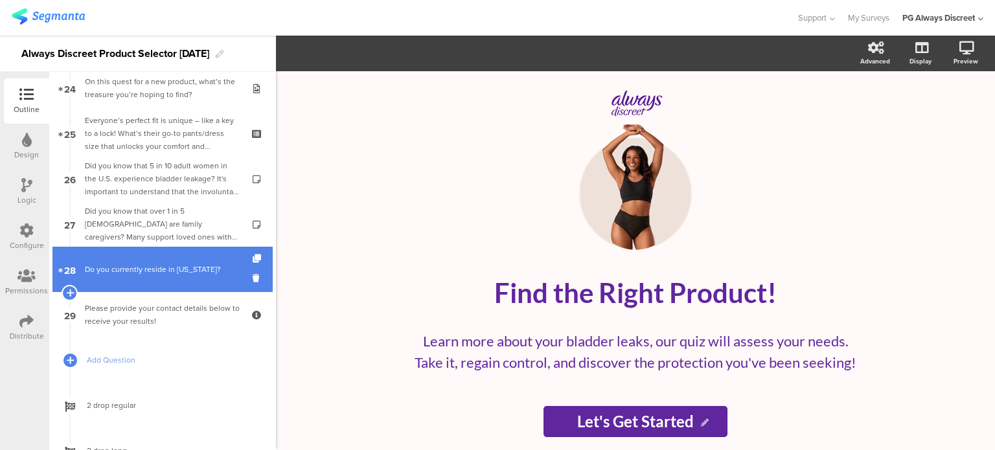
click at [177, 275] on div "Do you currently reside in [US_STATE]?" at bounding box center [162, 269] width 155 height 13
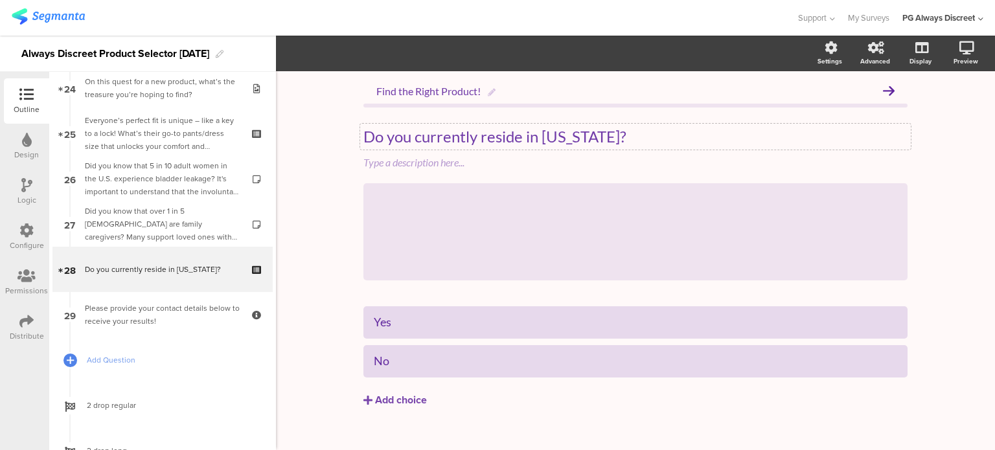
click at [440, 141] on div "Do you currently reside in [US_STATE]? Do you currently reside in [US_STATE]?" at bounding box center [635, 137] width 551 height 26
click at [549, 127] on p "Do you currently reside in [US_STATE]?" at bounding box center [635, 136] width 544 height 19
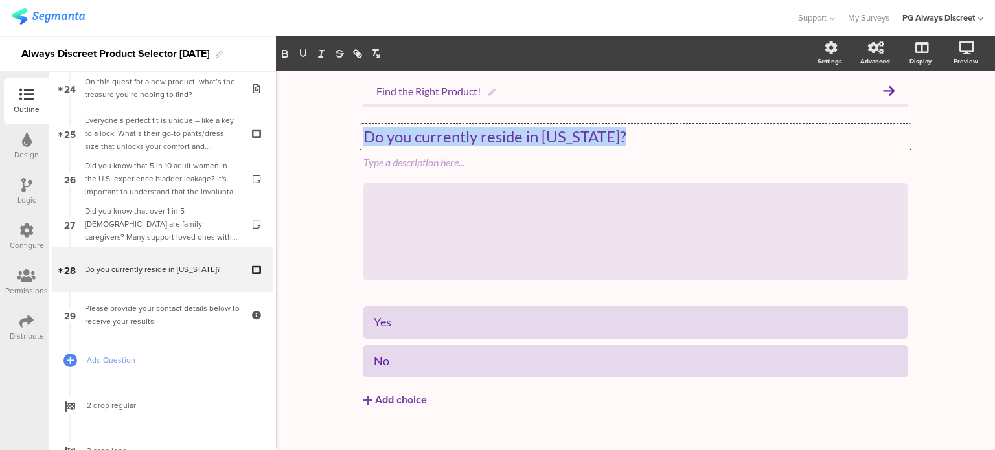
click at [549, 127] on p "Do you currently reside in [US_STATE]?" at bounding box center [635, 136] width 544 height 19
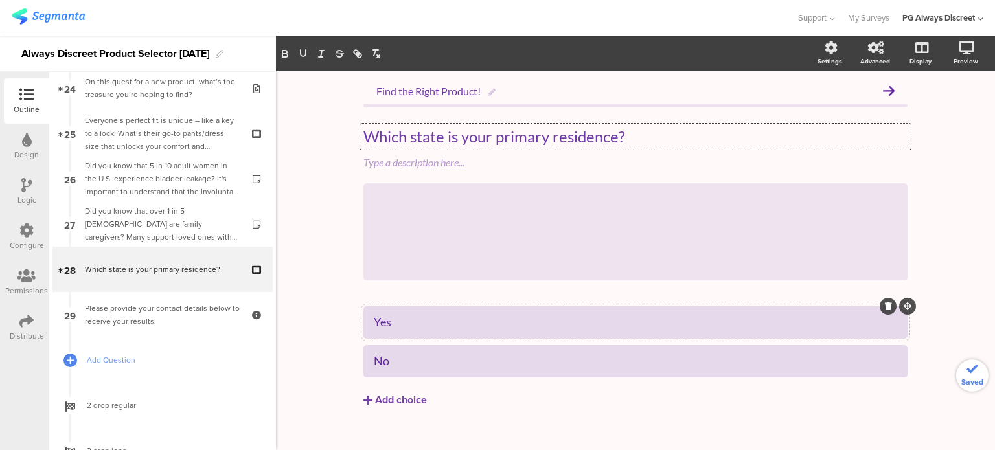
click at [393, 328] on div "Yes" at bounding box center [635, 322] width 523 height 15
click at [391, 351] on div "No" at bounding box center [635, 360] width 523 height 21
click at [391, 368] on div "No" at bounding box center [635, 361] width 523 height 15
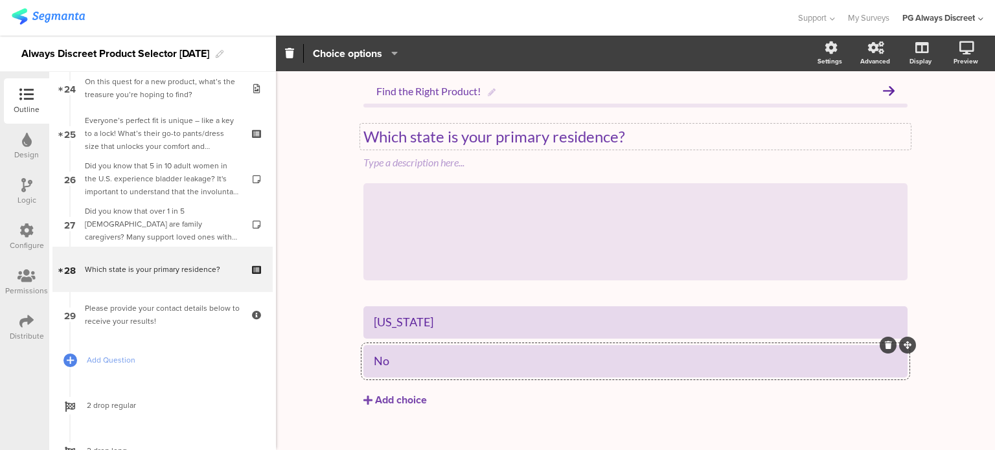
click at [391, 368] on div "No" at bounding box center [635, 361] width 523 height 15
click at [404, 400] on div "Add choice" at bounding box center [401, 401] width 52 height 14
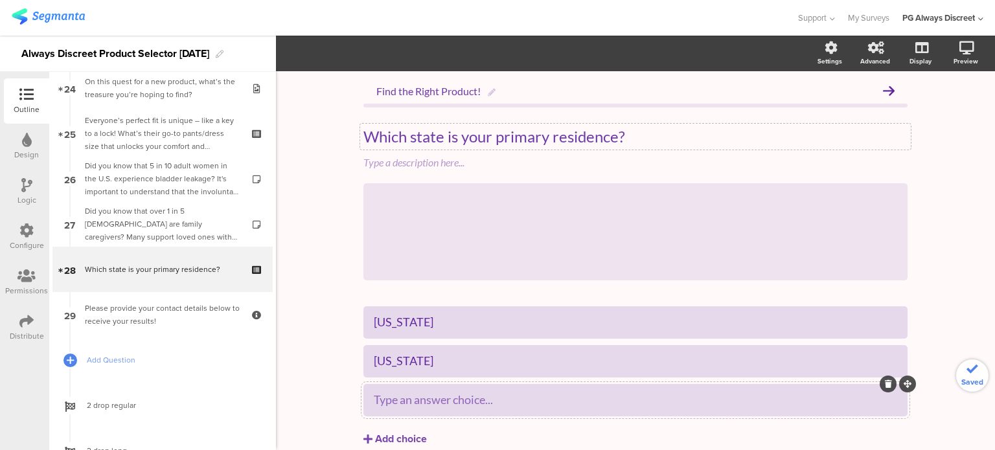
click at [415, 410] on div "Type an answer choice..." at bounding box center [635, 399] width 523 height 21
click at [455, 439] on button "Add choice" at bounding box center [635, 439] width 544 height 32
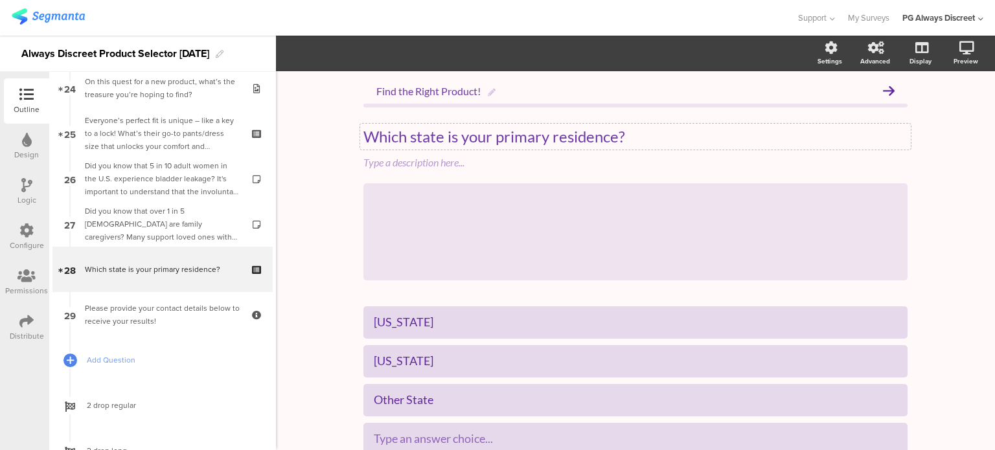
click at [18, 233] on div "Configure" at bounding box center [26, 236] width 45 height 45
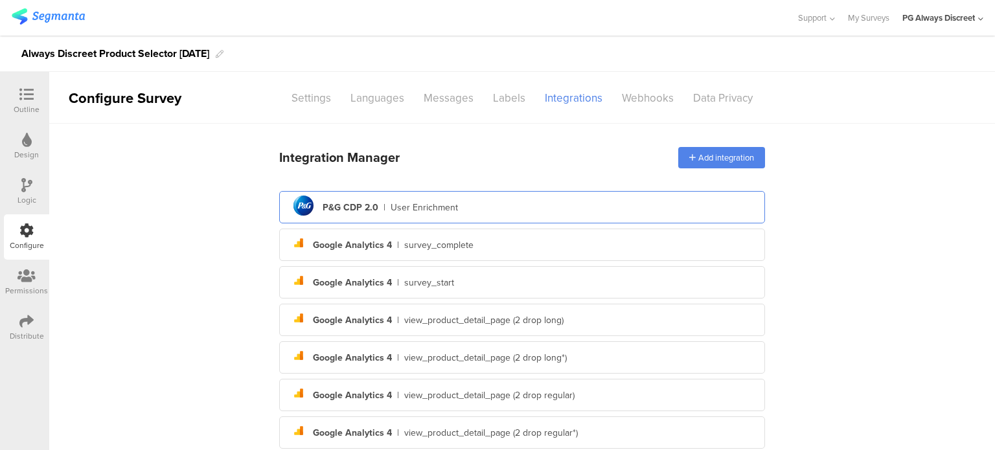
click at [477, 211] on div "pg logo P&G CDP 2.0 | User Enrichment" at bounding box center [522, 208] width 465 height 32
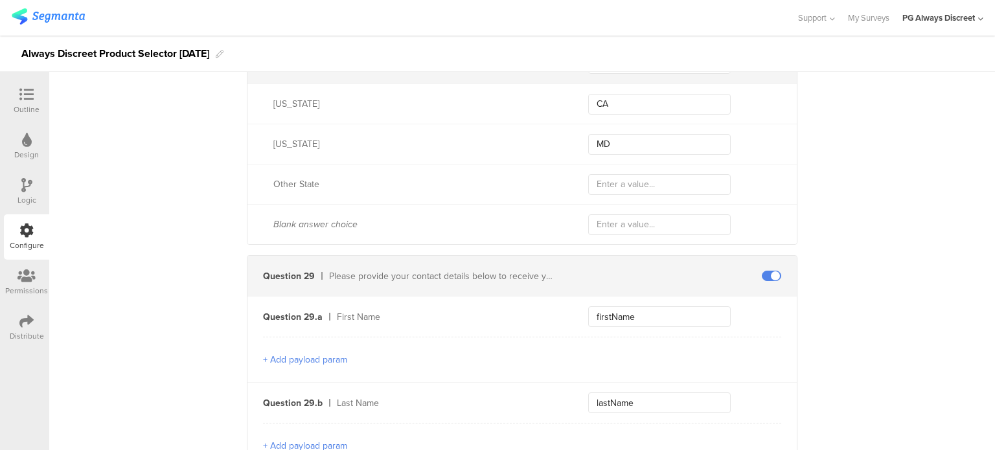
scroll to position [6469, 0]
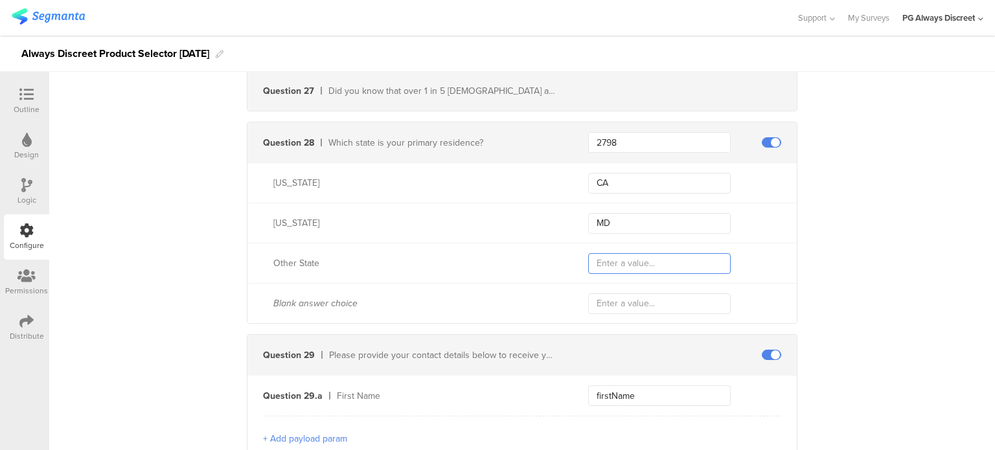
click at [593, 253] on input "text" at bounding box center [659, 263] width 143 height 21
click at [713, 253] on input "Others" at bounding box center [659, 263] width 143 height 21
type input "Other State"
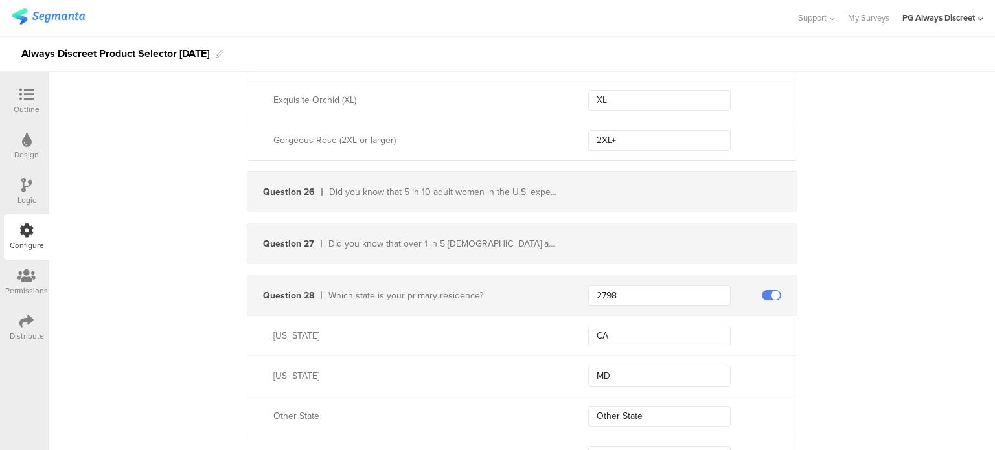
scroll to position [6145, 0]
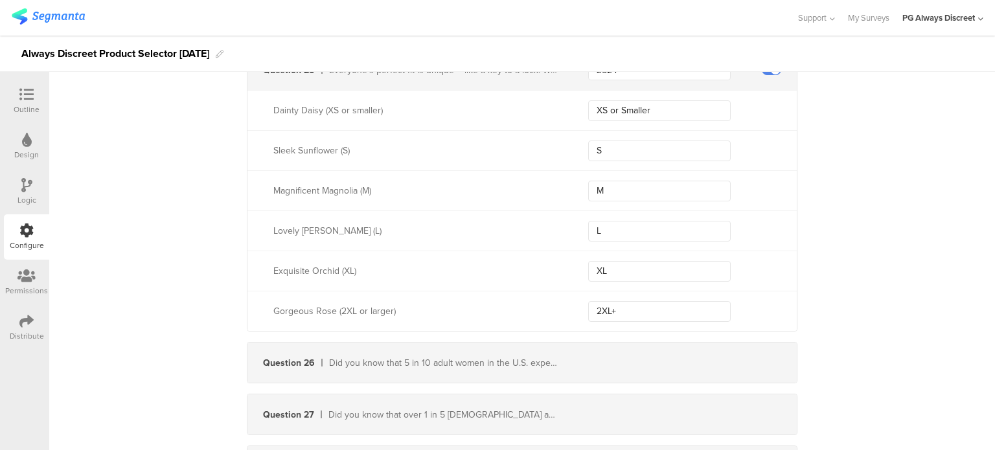
click at [9, 103] on div "Outline" at bounding box center [26, 100] width 45 height 45
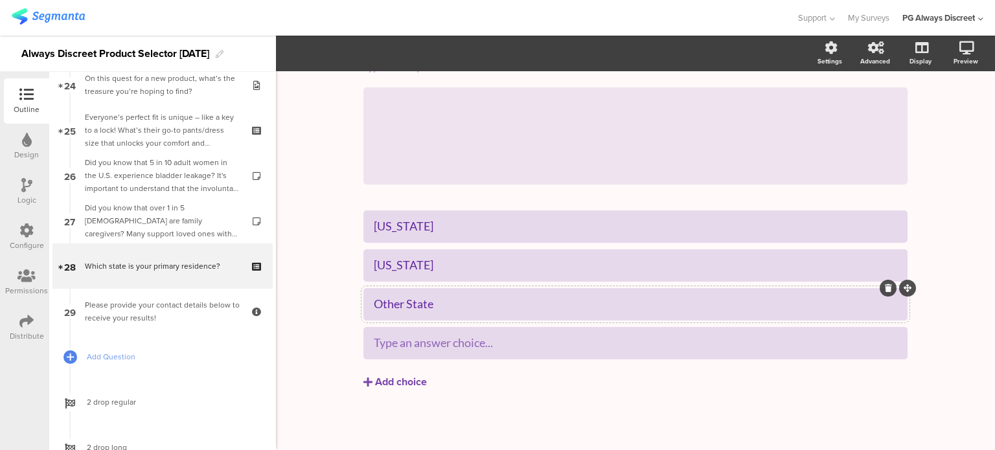
scroll to position [1109, 0]
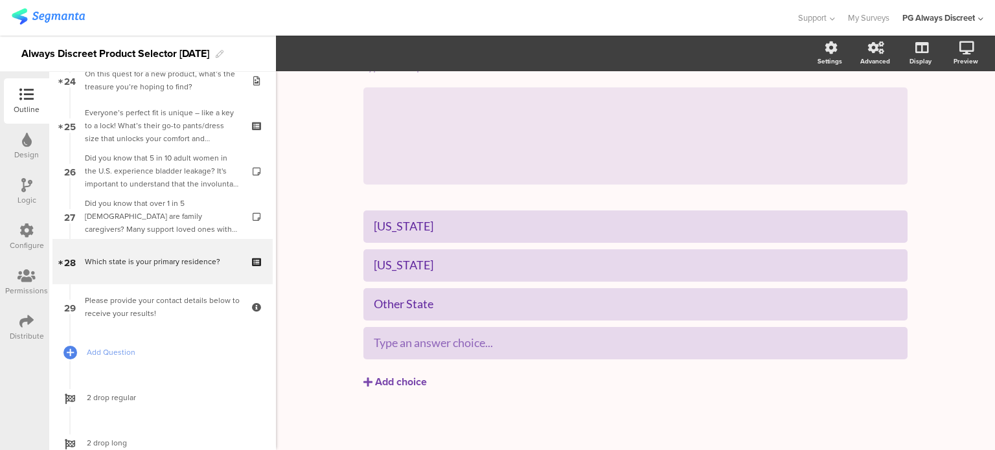
click at [29, 238] on div at bounding box center [26, 231] width 14 height 16
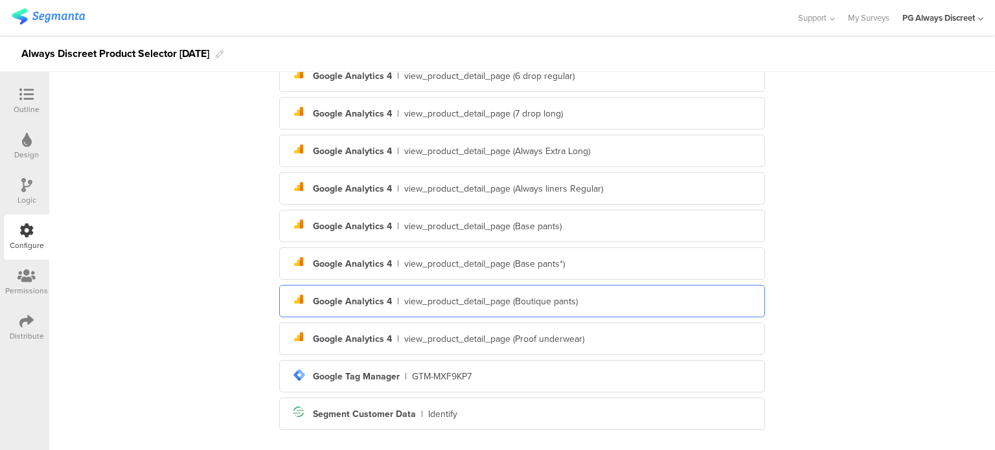
scroll to position [674, 0]
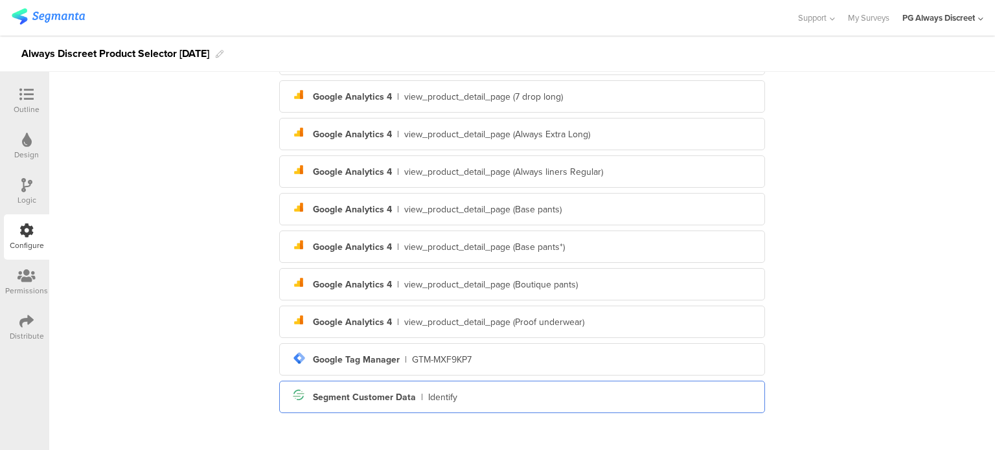
click at [439, 398] on div "Identify" at bounding box center [442, 398] width 29 height 14
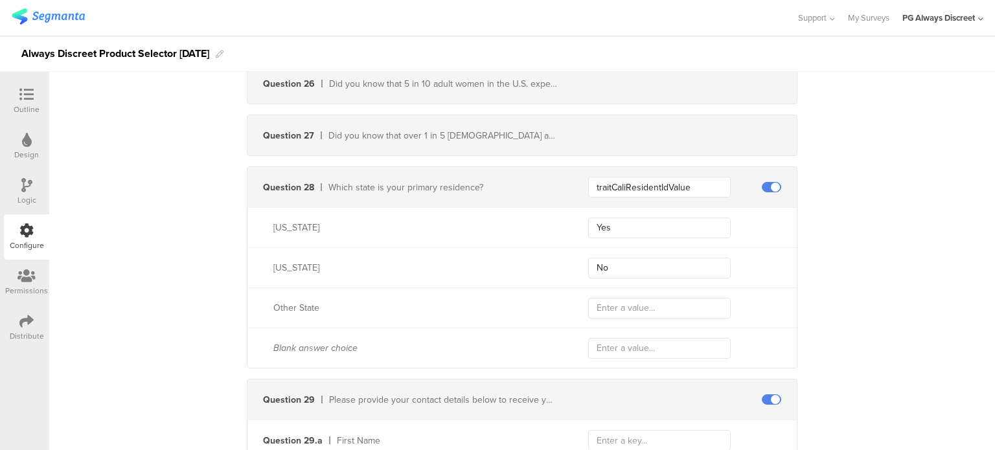
scroll to position [6237, 0]
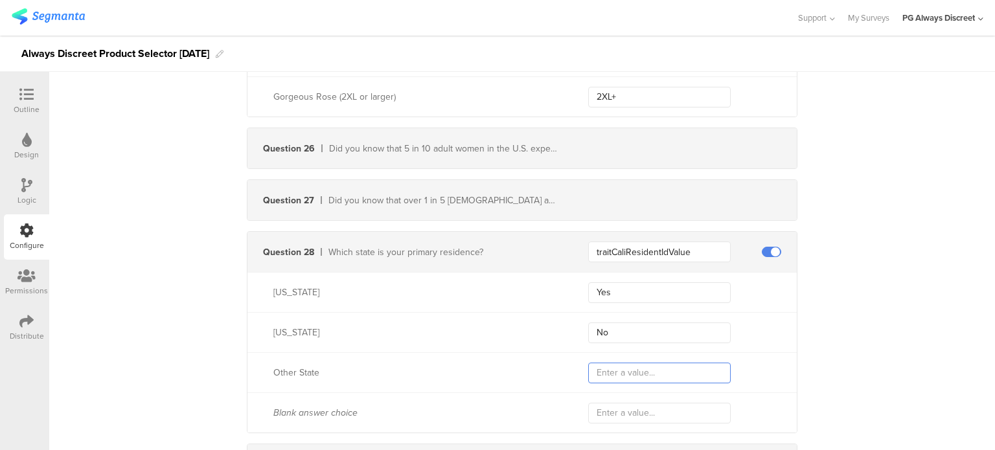
click at [628, 363] on input "text" at bounding box center [659, 373] width 143 height 21
paste input "Which state is your primary residence?"
click at [678, 368] on input "Which state is your primary residence?" at bounding box center [659, 373] width 143 height 21
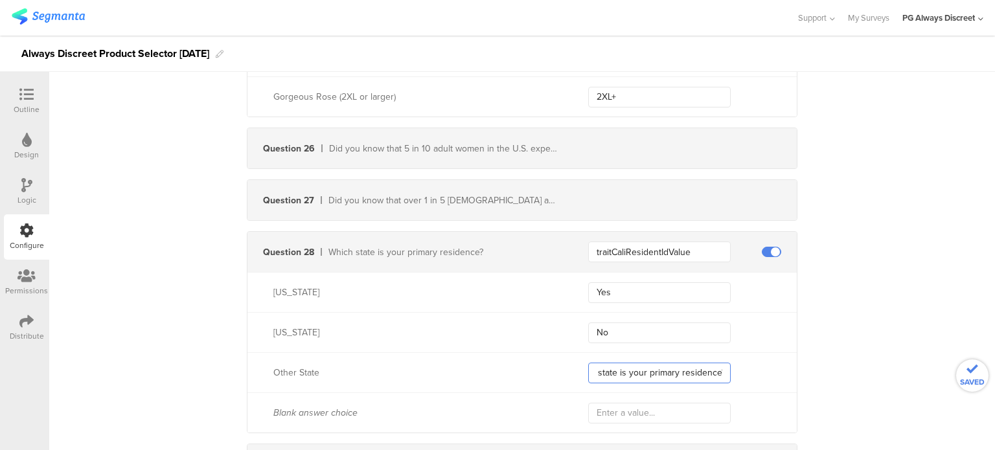
click at [678, 368] on input "Which state is your primary residence?" at bounding box center [659, 373] width 143 height 21
type input "Other State"
click at [687, 282] on input "Yes" at bounding box center [659, 292] width 143 height 21
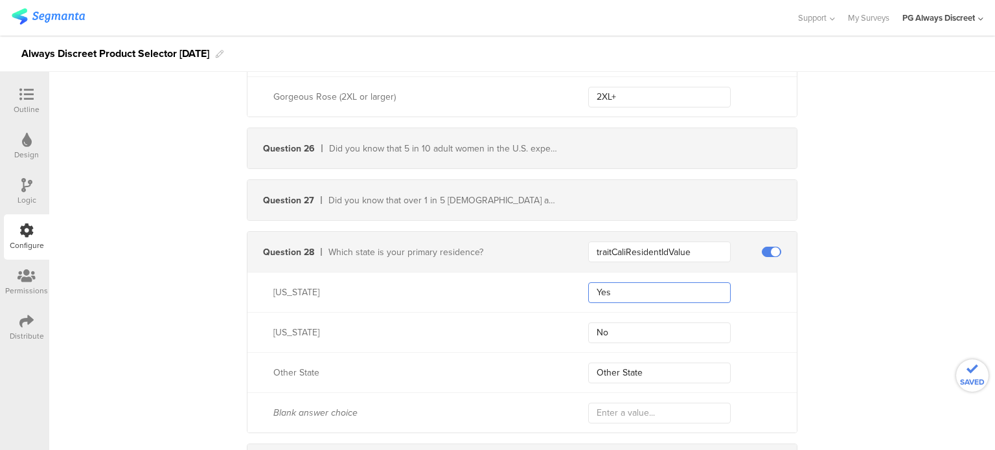
click at [687, 282] on input "Yes" at bounding box center [659, 292] width 143 height 21
type input "CA"
click at [641, 326] on input "No" at bounding box center [659, 333] width 143 height 21
type input "MD"
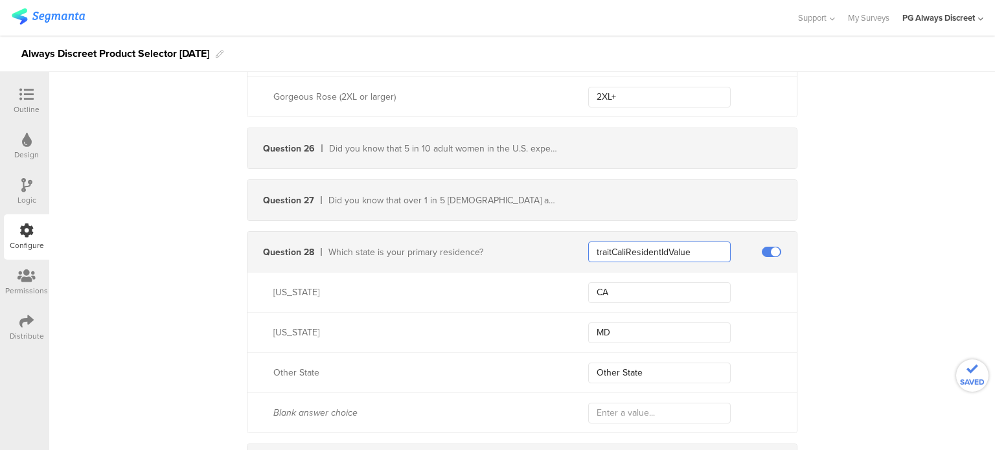
click at [612, 242] on input "traitCaliResidentIdValue" at bounding box center [659, 252] width 143 height 21
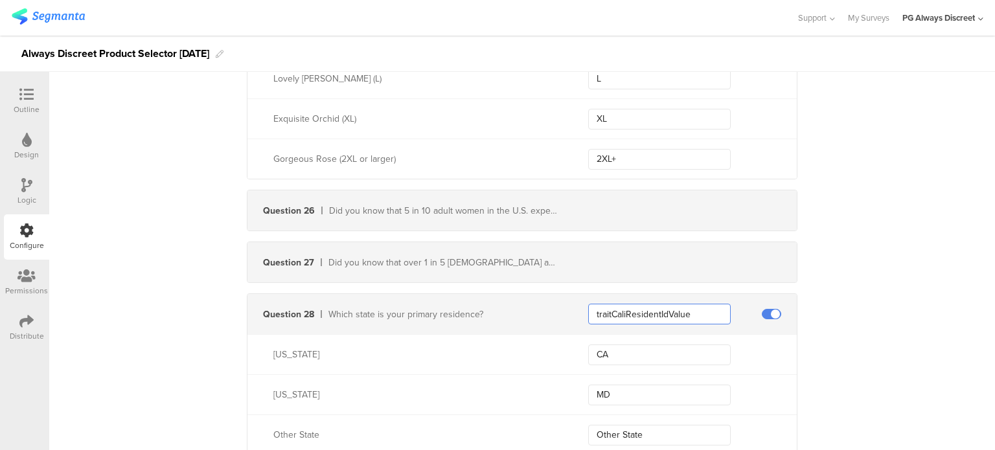
scroll to position [6302, 0]
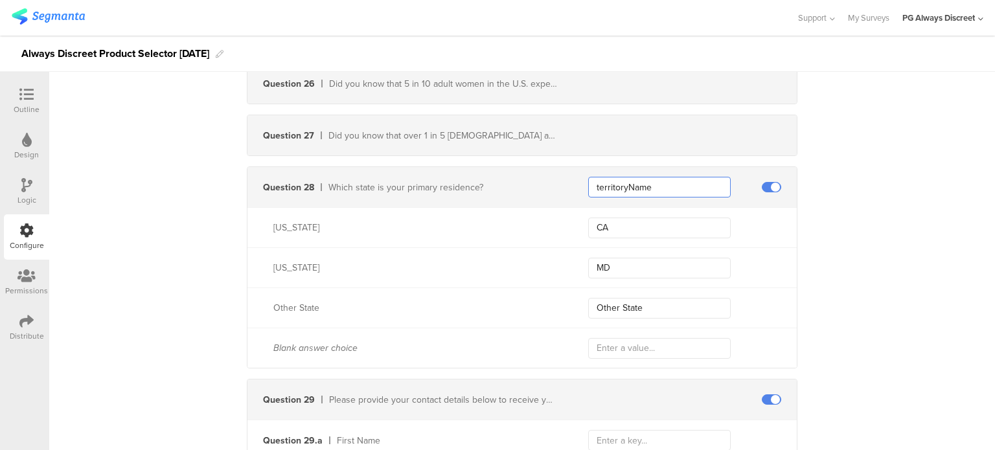
type input "territoryName"
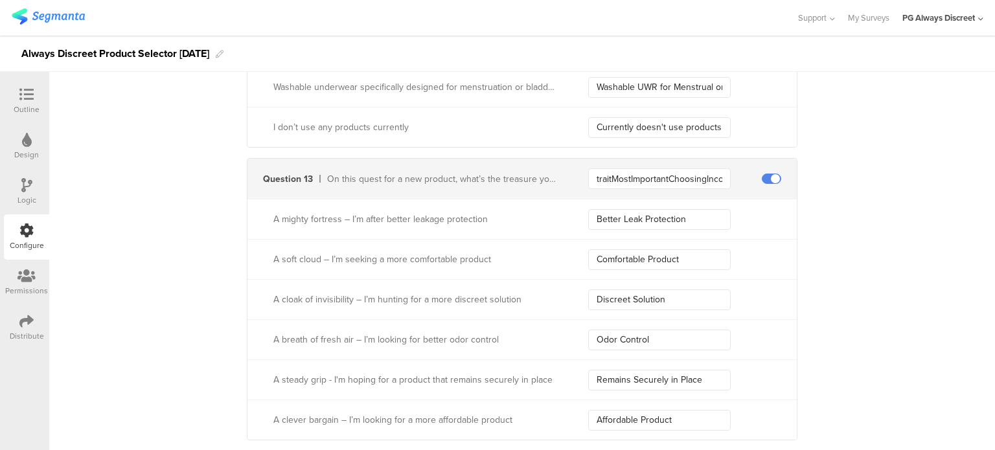
scroll to position [2868, 0]
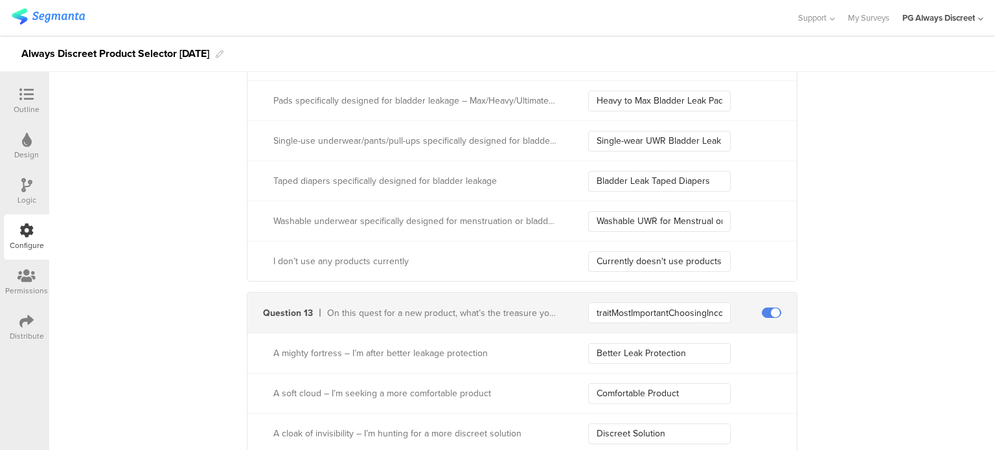
click at [20, 113] on div "Outline" at bounding box center [27, 110] width 26 height 12
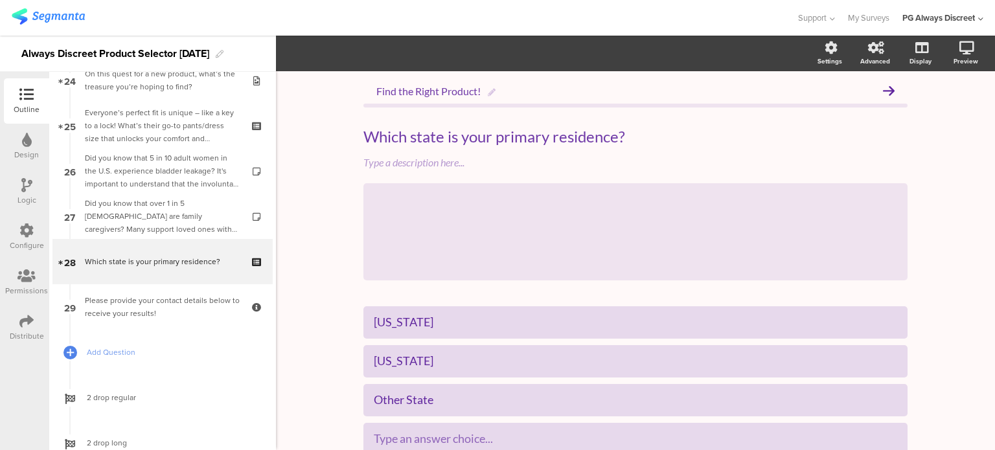
click at [33, 233] on icon at bounding box center [26, 230] width 14 height 14
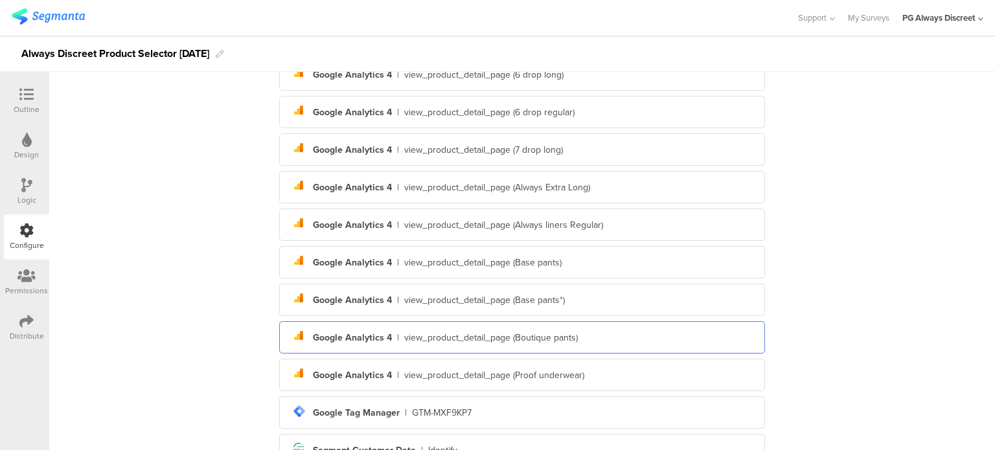
scroll to position [674, 0]
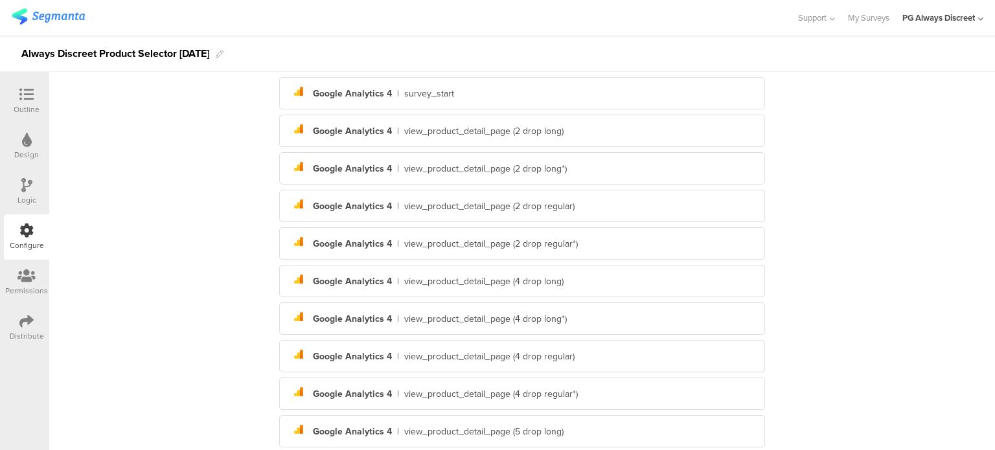
scroll to position [0, 0]
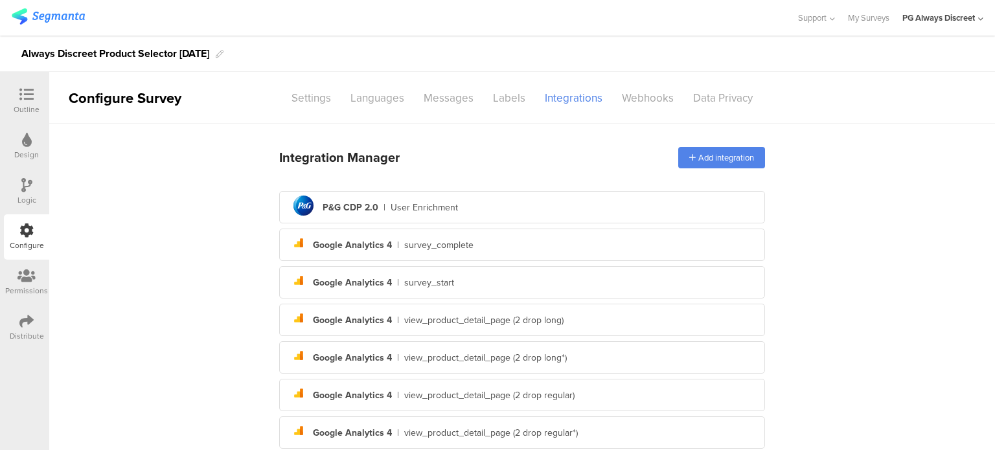
click at [488, 141] on div "Integration Manager Add integration" at bounding box center [522, 157] width 486 height 36
